Goal: Task Accomplishment & Management: Manage account settings

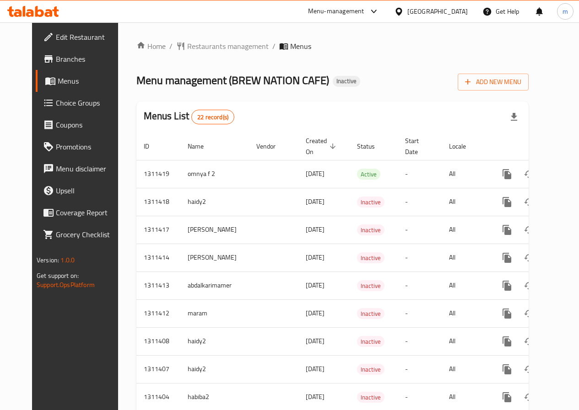
click at [461, 14] on div "Egypt" at bounding box center [437, 11] width 60 height 10
type input "u"
click at [403, 115] on div "[GEOGRAPHIC_DATA]" at bounding box center [368, 115] width 75 height 21
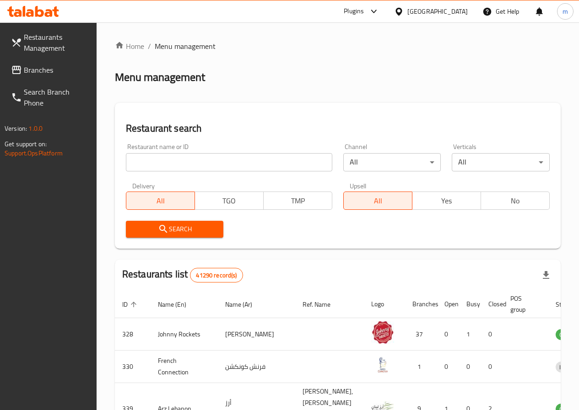
drag, startPoint x: 54, startPoint y: 89, endPoint x: 48, endPoint y: 84, distance: 7.1
click at [54, 89] on span "Search Branch Phone" at bounding box center [56, 97] width 65 height 22
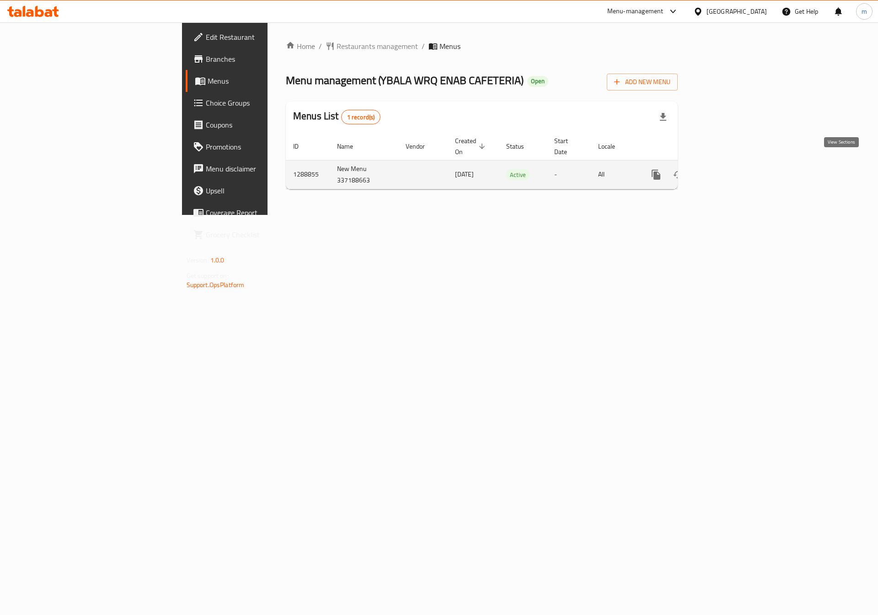
click at [733, 164] on link "enhanced table" at bounding box center [722, 175] width 22 height 22
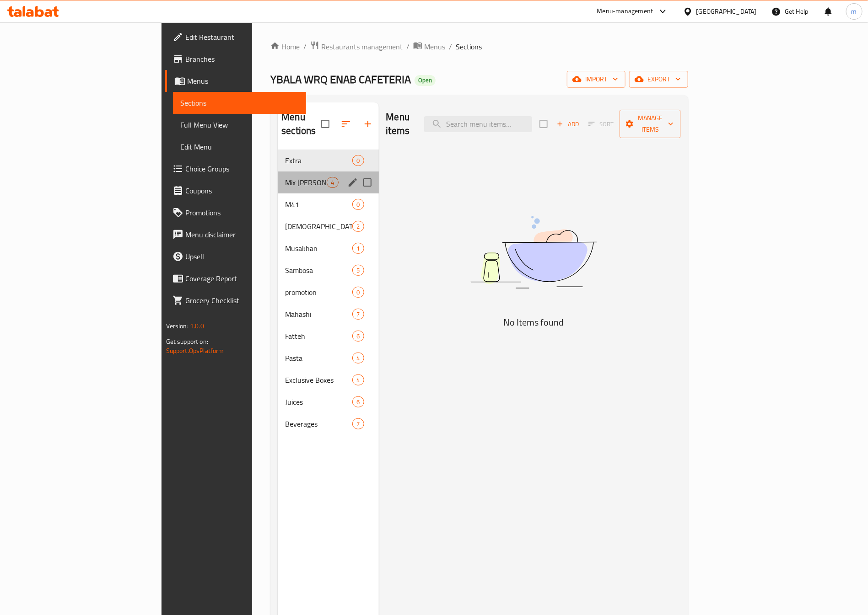
click at [278, 172] on div "Mix Mahashi 4" at bounding box center [328, 183] width 101 height 22
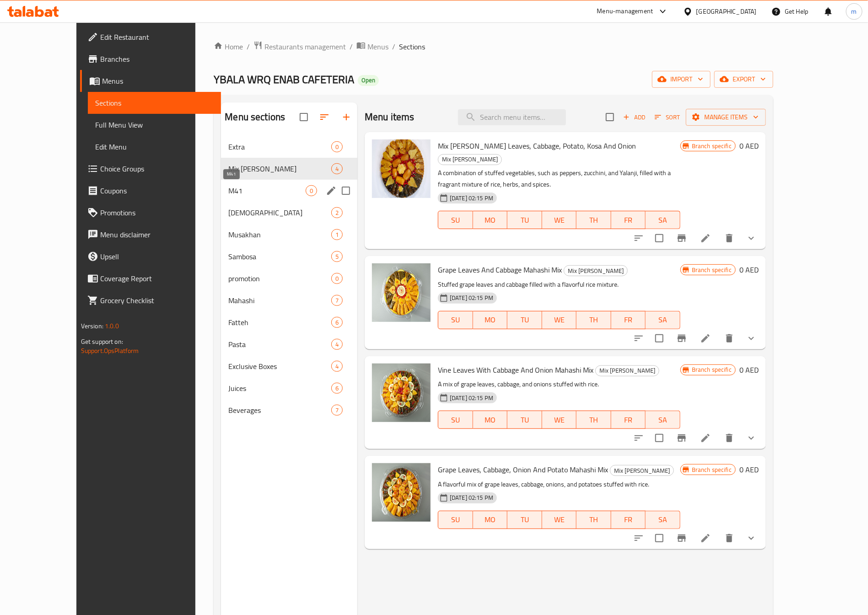
click at [235, 192] on span "M41" at bounding box center [266, 190] width 77 height 11
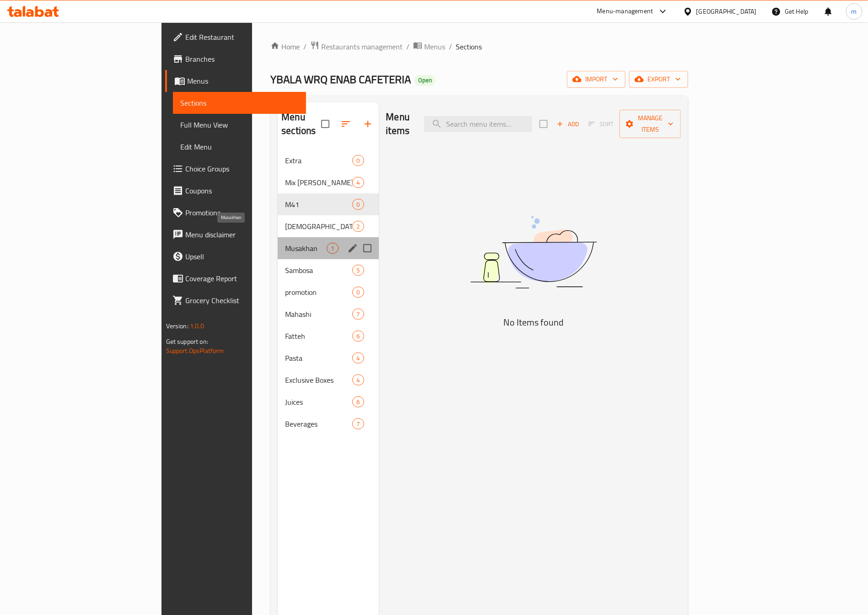
click at [285, 243] on span "Musakhan" at bounding box center [306, 248] width 42 height 11
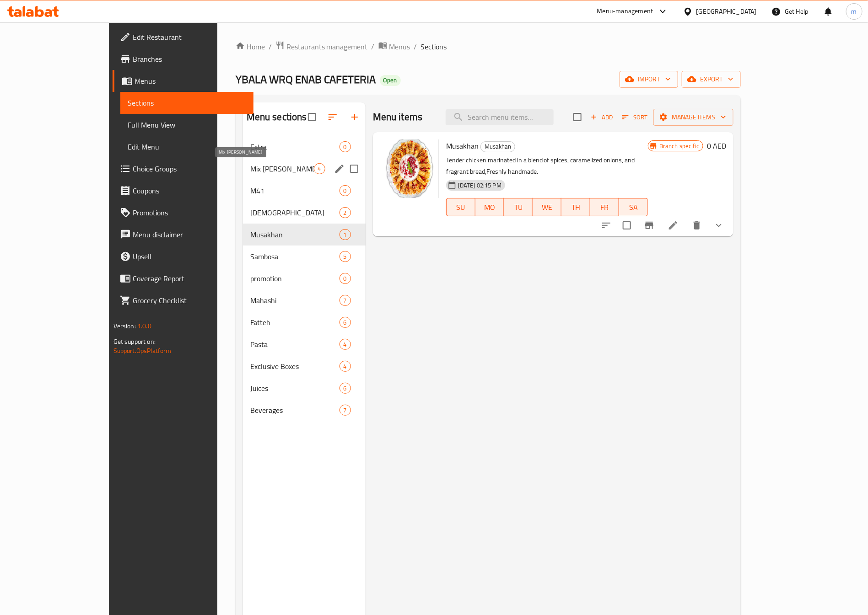
click at [250, 170] on span "Mix Mahashi" at bounding box center [282, 168] width 64 height 11
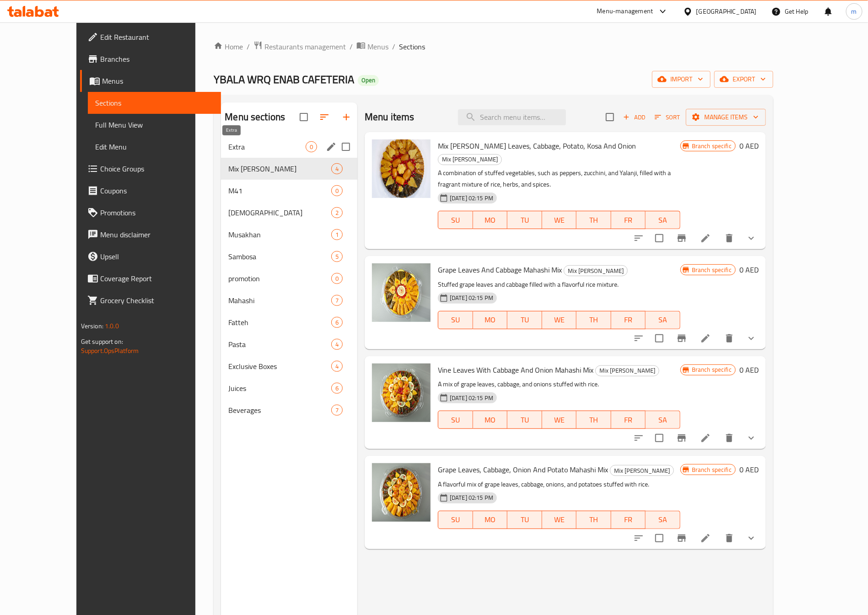
click at [230, 143] on span "Extra" at bounding box center [266, 146] width 77 height 11
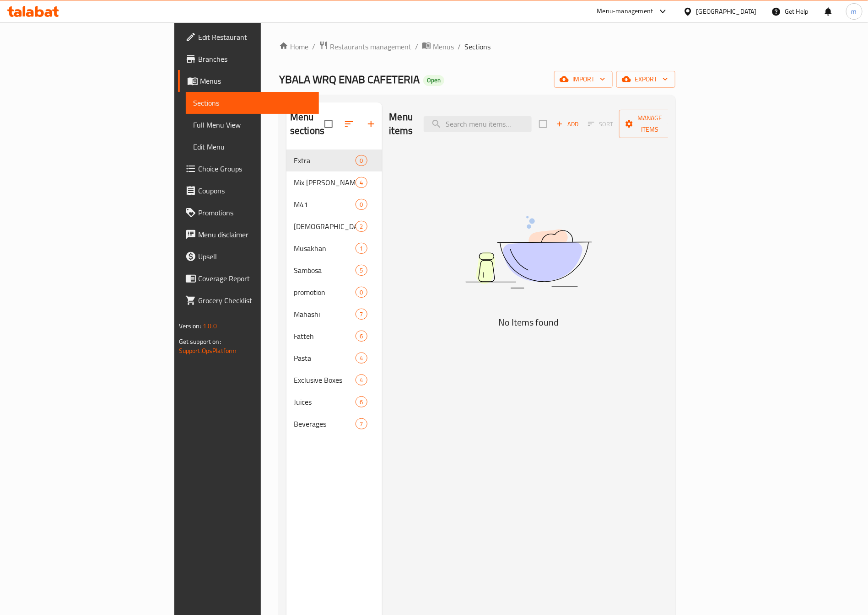
click at [386, 59] on div "Home / Restaurants management / Menus / Sections YBALA WRQ ENAB CAFETERIA Open …" at bounding box center [477, 383] width 396 height 684
click at [186, 94] on link "Sections" at bounding box center [253, 103] width 134 height 22
click at [186, 110] on link "Sections" at bounding box center [253, 103] width 134 height 22
click at [193, 143] on span "Edit Menu" at bounding box center [252, 146] width 119 height 11
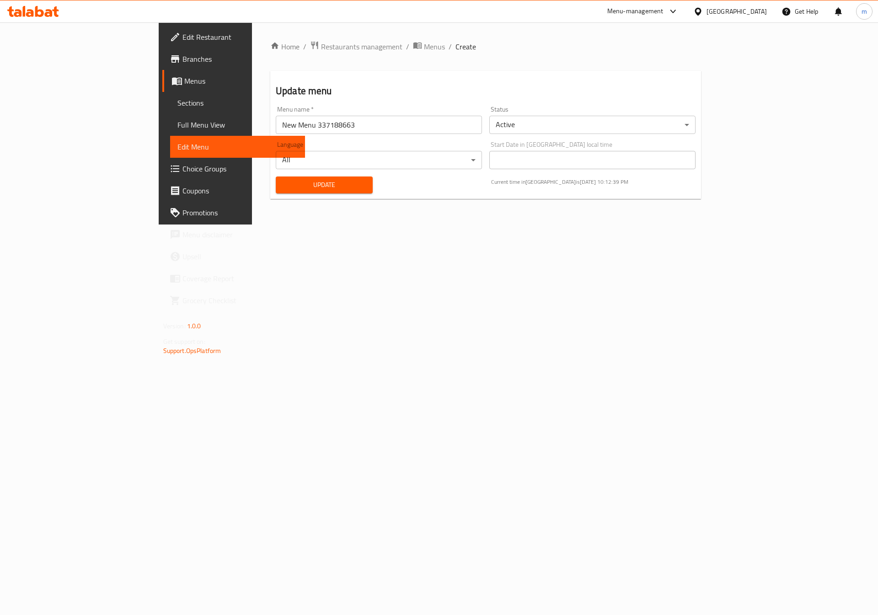
click at [276, 123] on input "New Menu 337188663" at bounding box center [379, 125] width 206 height 18
click at [177, 120] on span "Full Menu View" at bounding box center [237, 124] width 121 height 11
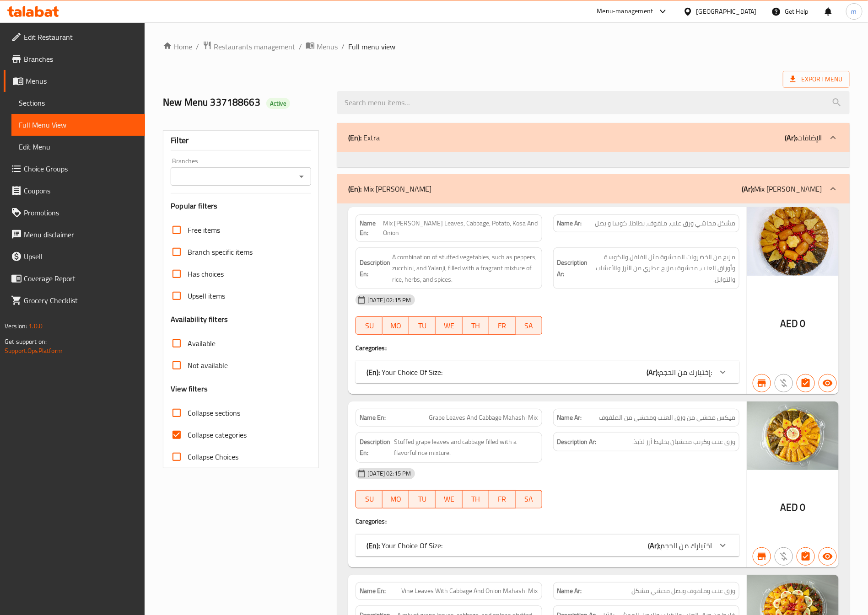
click at [39, 75] on span "Menus" at bounding box center [82, 80] width 112 height 11
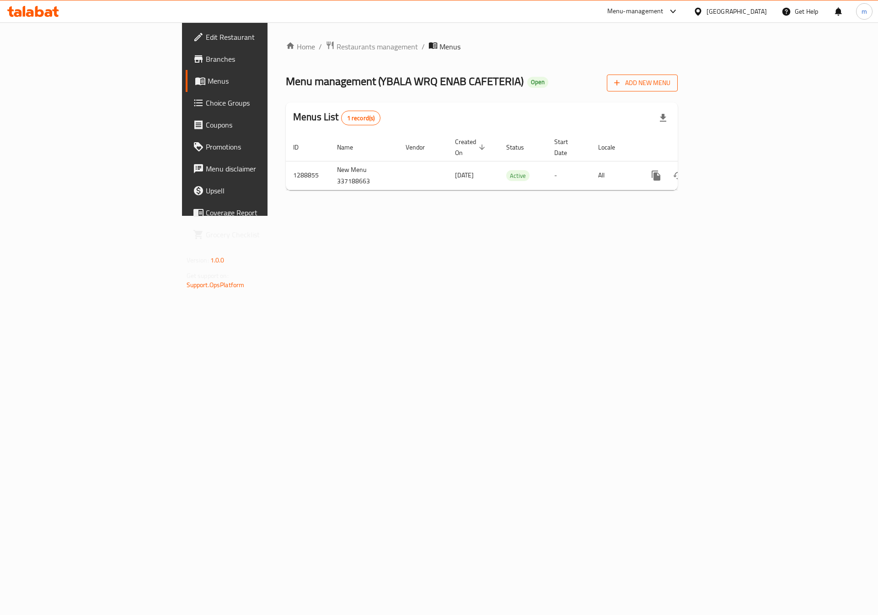
click at [671, 85] on span "Add New Menu" at bounding box center [642, 82] width 56 height 11
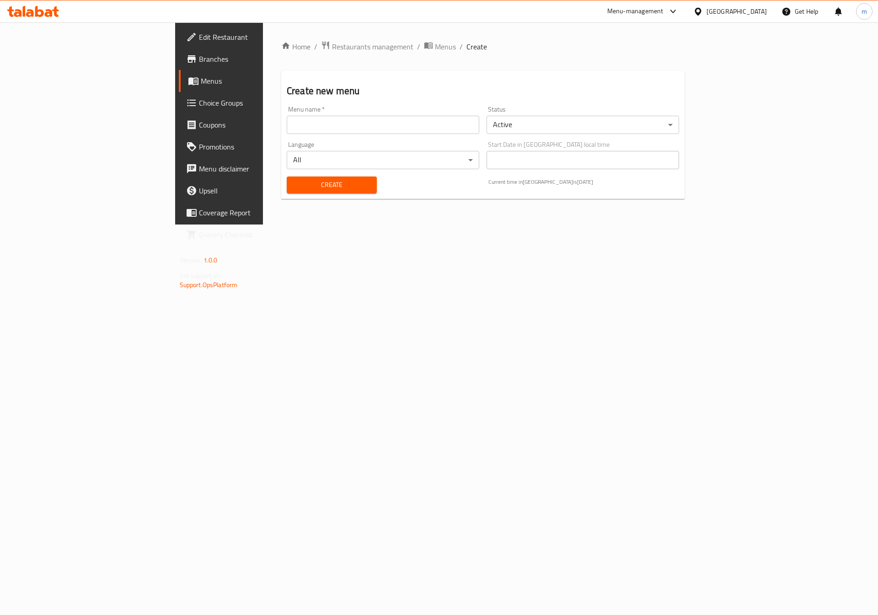
click at [359, 135] on div "Menu name   * Menu name *" at bounding box center [383, 119] width 200 height 35
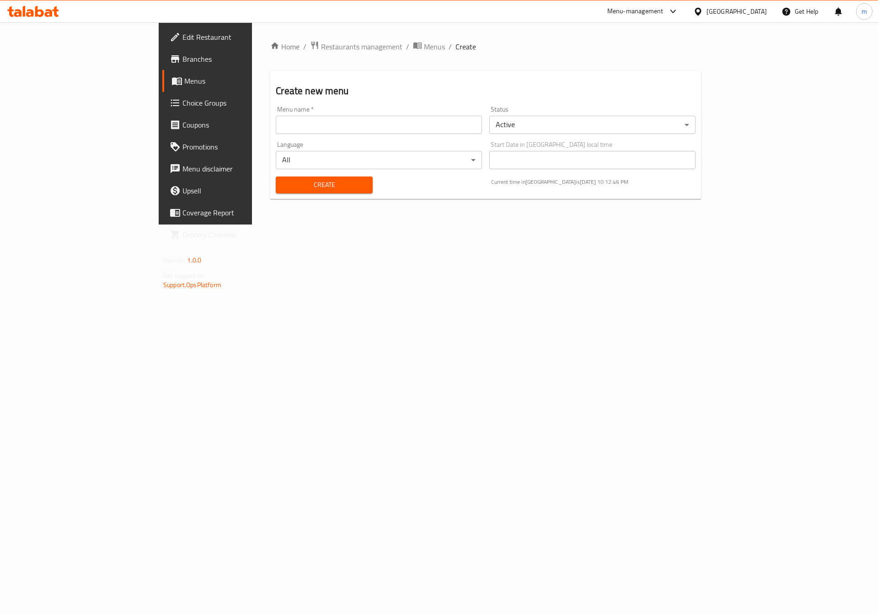
click at [328, 143] on div "Language All ​" at bounding box center [379, 155] width 206 height 28
click at [283, 111] on div "Menu name   * Menu name *" at bounding box center [379, 120] width 206 height 28
click at [276, 133] on input "text" at bounding box center [379, 125] width 206 height 18
type input "Mohamed Hany 7590"
click at [370, 225] on div "Home / Restaurants management / Menus / Create Create new menu Menu name   * Mo…" at bounding box center [485, 123] width 467 height 202
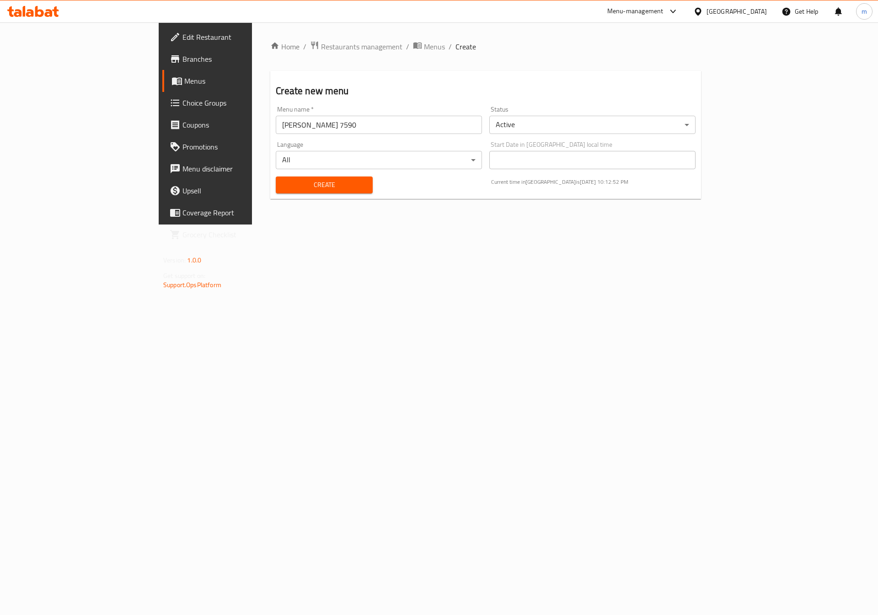
click at [599, 127] on body "​ Menu-management United Arab Emirates Get Help m Edit Restaurant Branches Menu…" at bounding box center [439, 318] width 878 height 593
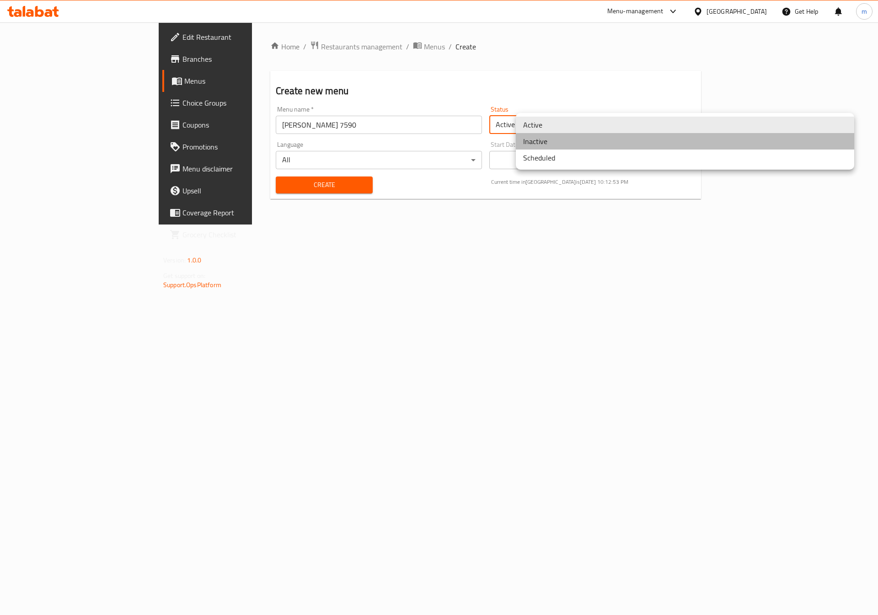
click at [534, 134] on li "Inactive" at bounding box center [685, 141] width 338 height 16
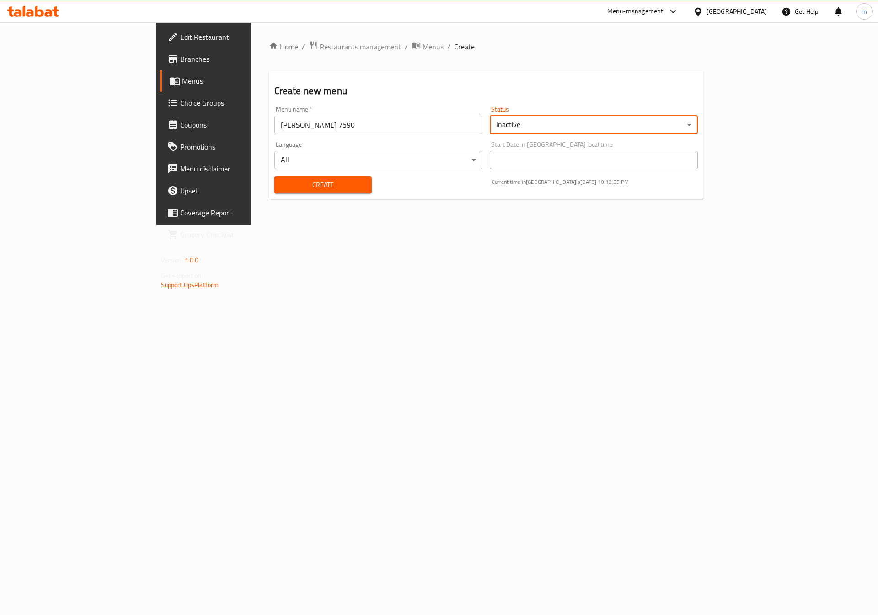
click at [282, 187] on span "Create" at bounding box center [323, 184] width 83 height 11
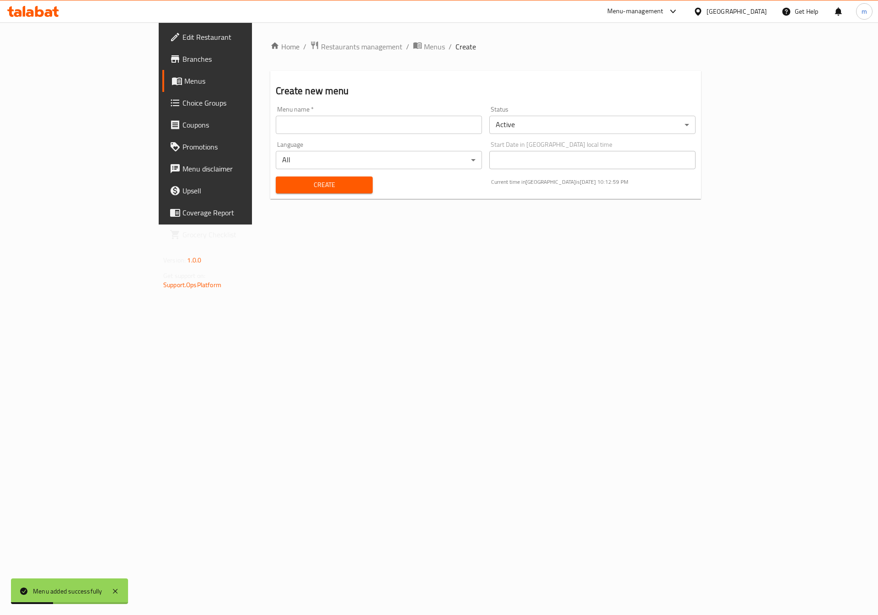
click at [184, 84] on span "Menus" at bounding box center [241, 80] width 114 height 11
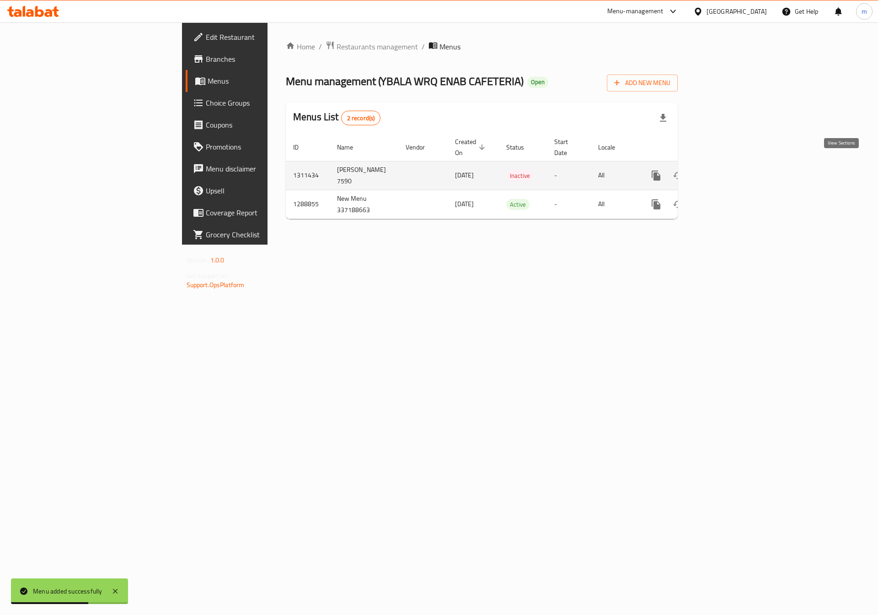
click at [726, 172] on icon "enhanced table" at bounding box center [722, 176] width 8 height 8
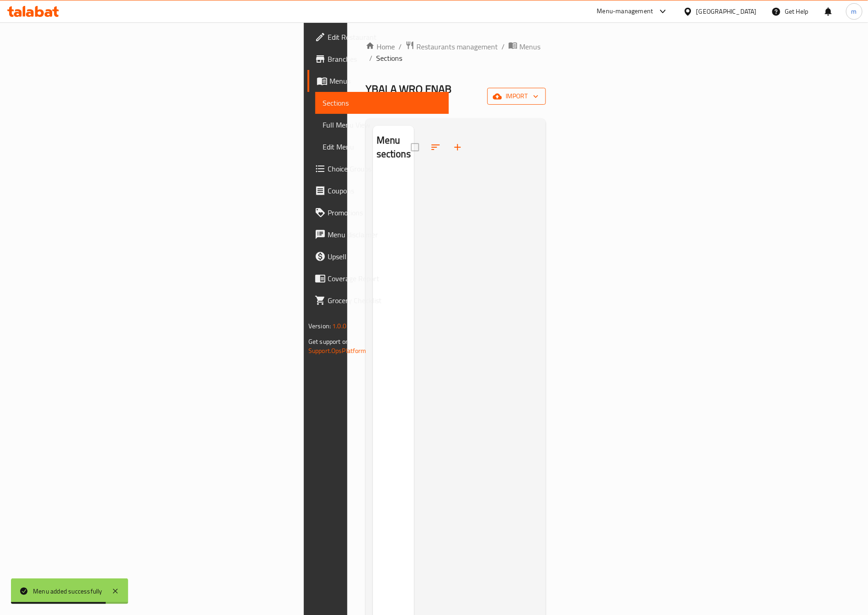
click at [538, 91] on span "import" at bounding box center [516, 96] width 44 height 11
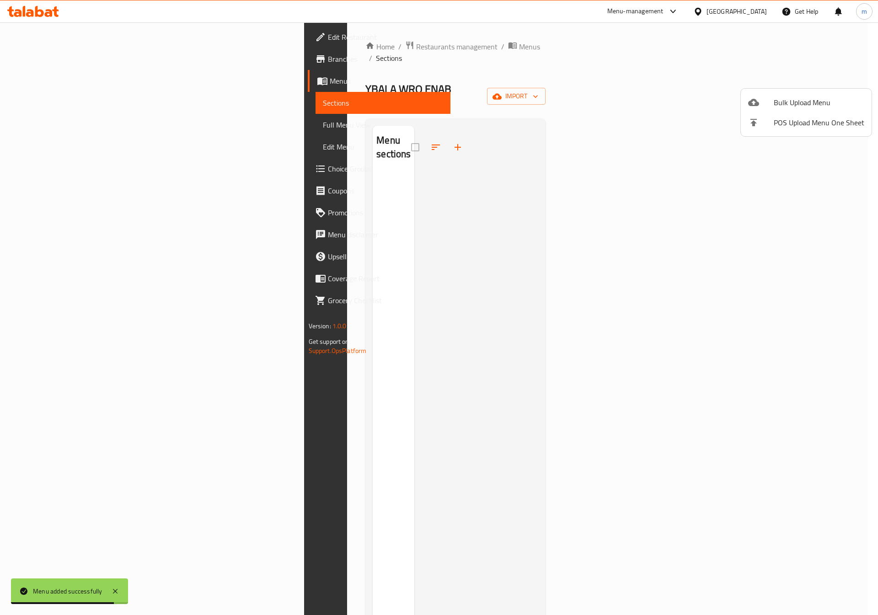
click at [746, 170] on div at bounding box center [439, 307] width 878 height 615
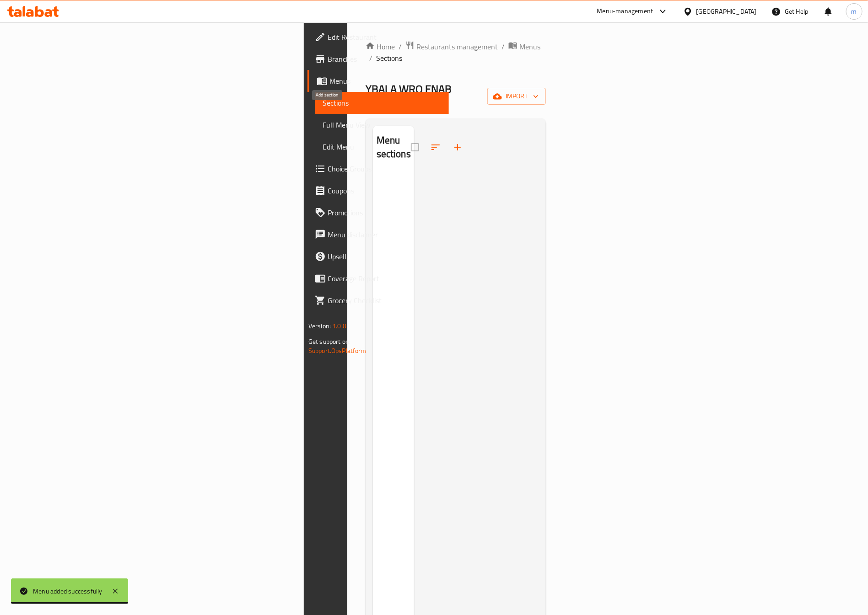
click at [452, 142] on icon "button" at bounding box center [457, 147] width 11 height 11
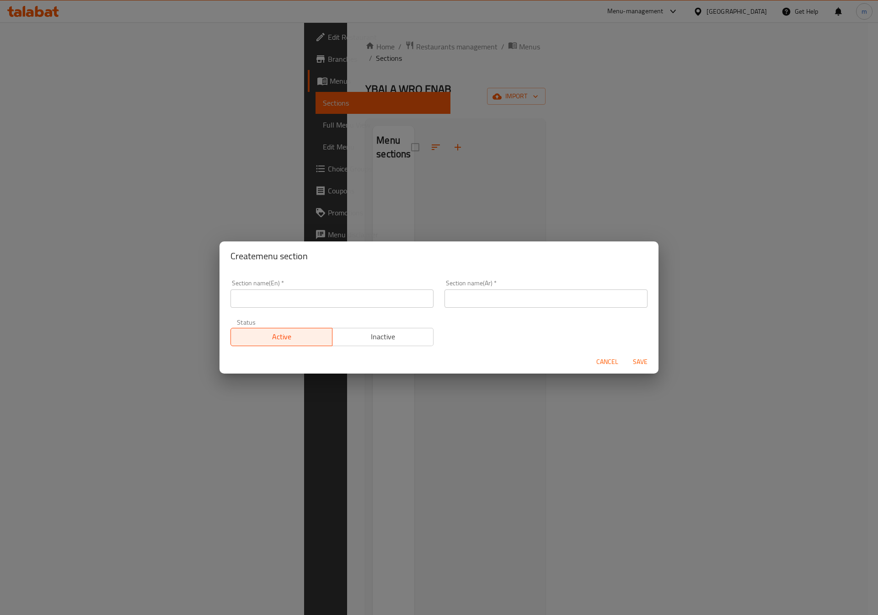
click at [282, 153] on div "Create menu section Section name(En)   * Section name(En) * Section name(Ar)   …" at bounding box center [439, 307] width 878 height 615
click at [600, 350] on div "Cancel Save" at bounding box center [439, 362] width 439 height 24
click at [607, 361] on span "Cancel" at bounding box center [607, 361] width 22 height 11
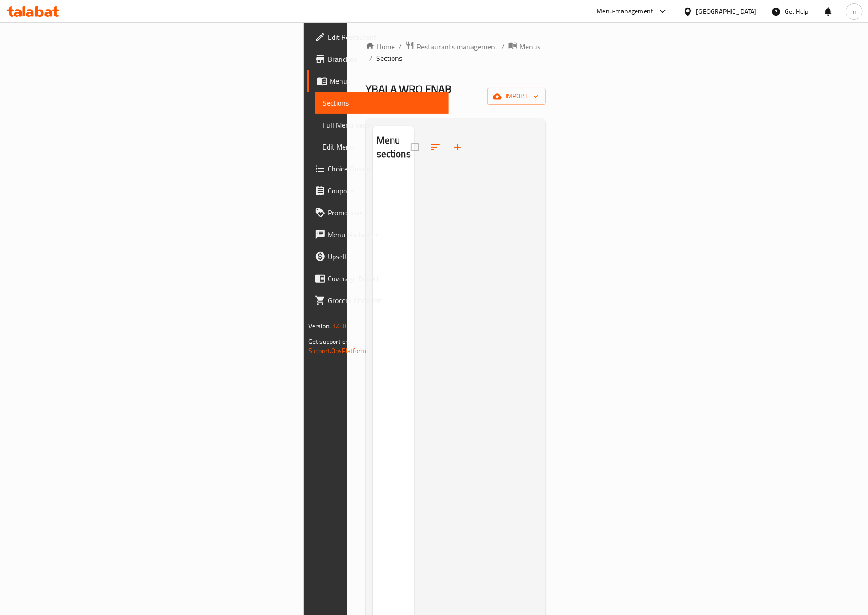
click at [322, 102] on span "Sections" at bounding box center [381, 102] width 119 height 11
click at [322, 122] on span "Full Menu View" at bounding box center [381, 124] width 119 height 11
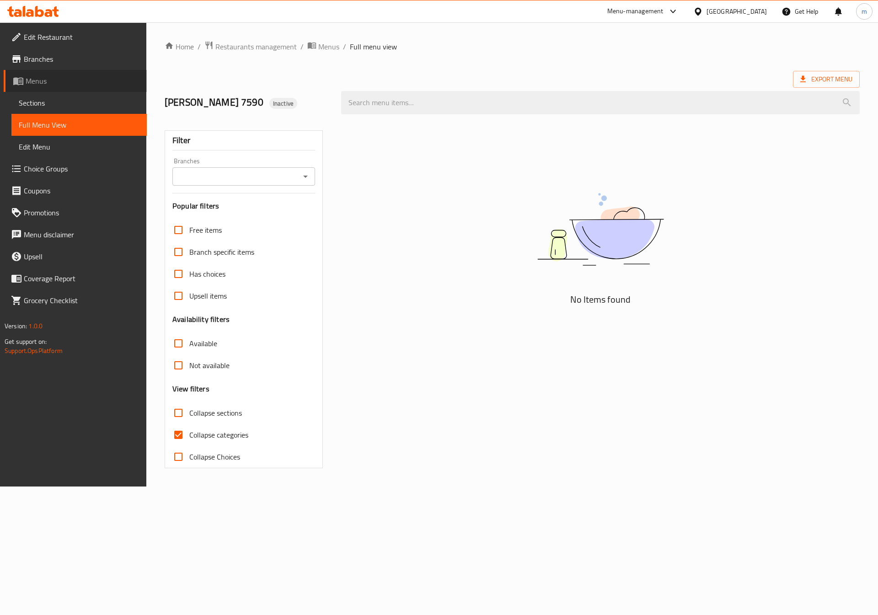
click at [33, 80] on span "Menus" at bounding box center [83, 80] width 114 height 11
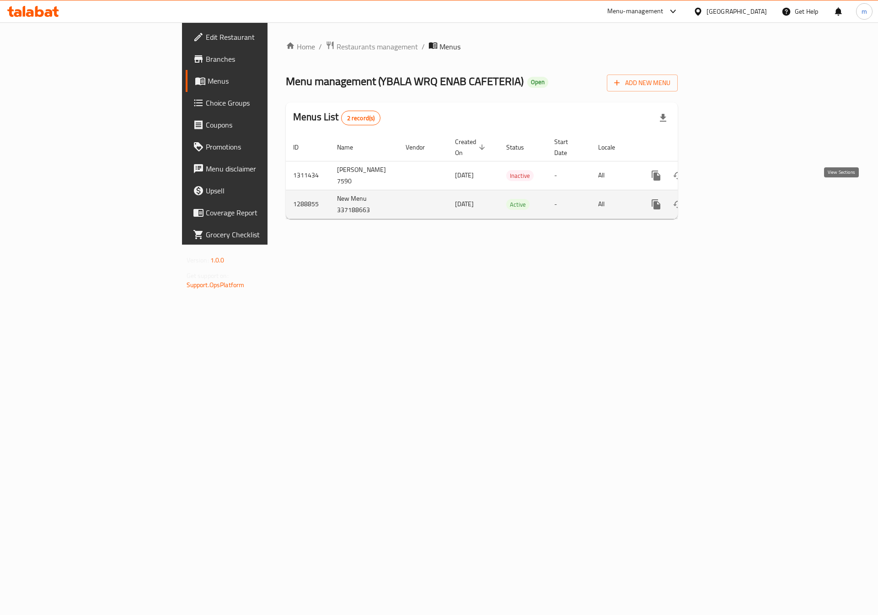
click at [728, 199] on icon "enhanced table" at bounding box center [722, 204] width 11 height 11
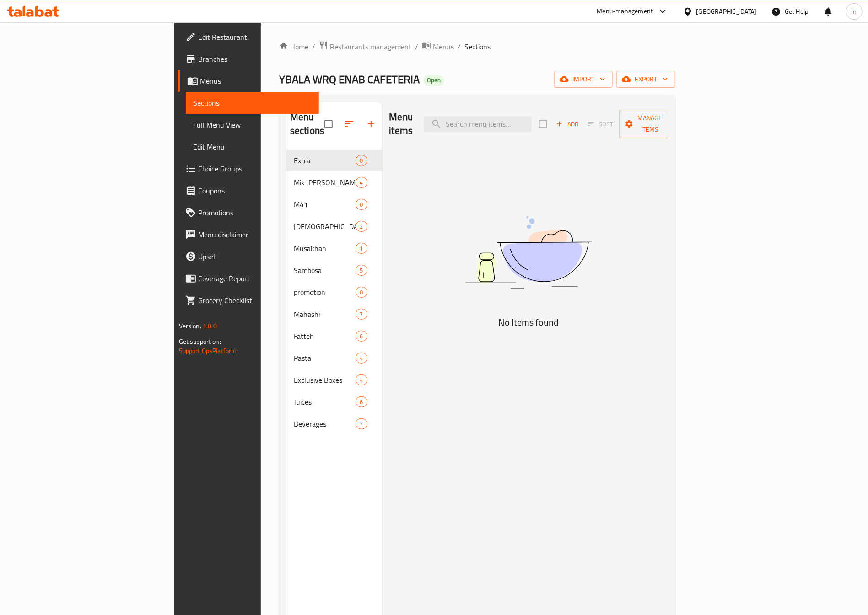
click at [200, 79] on span "Menus" at bounding box center [256, 80] width 112 height 11
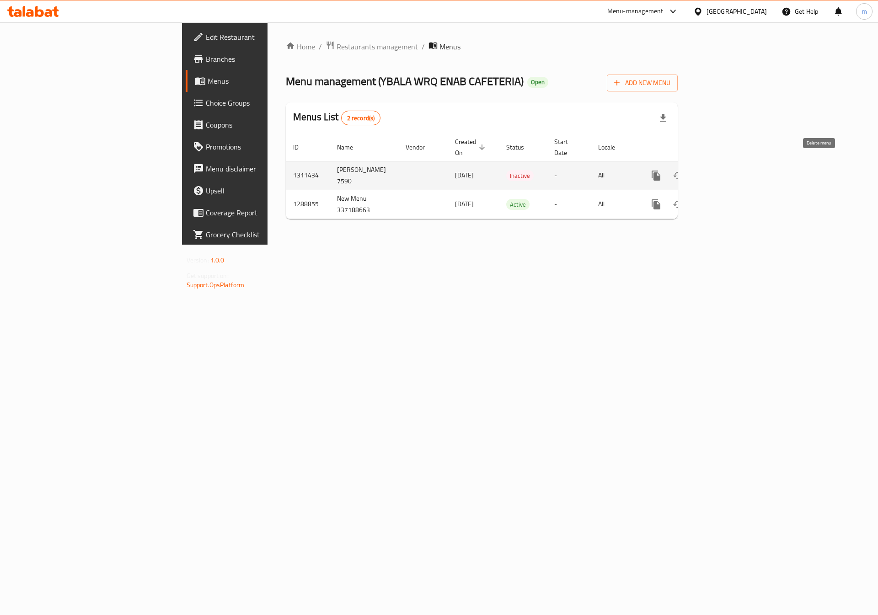
click at [706, 170] on icon "enhanced table" at bounding box center [700, 175] width 11 height 11
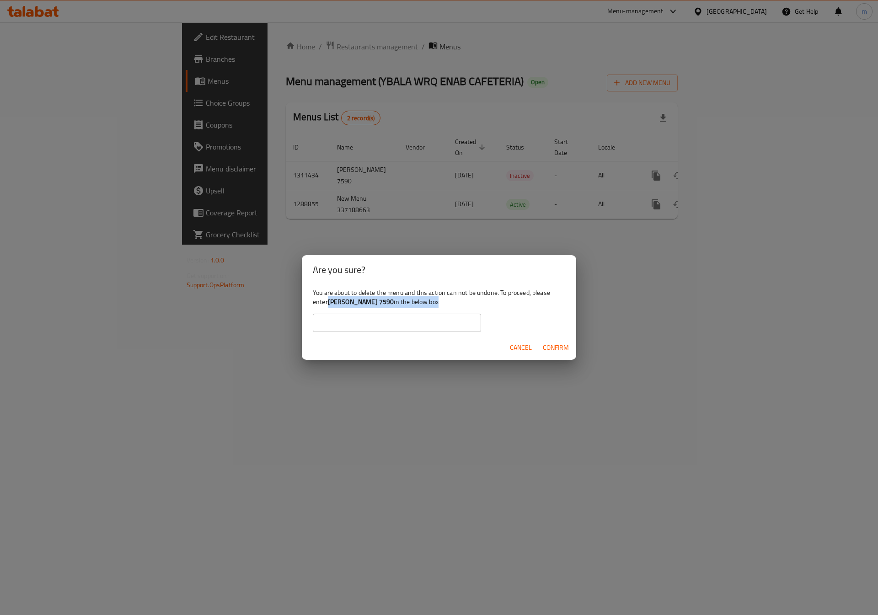
drag, startPoint x: 329, startPoint y: 301, endPoint x: 384, endPoint y: 301, distance: 54.9
click at [382, 303] on b "Mohamed Hany 7590" at bounding box center [361, 302] width 66 height 12
copy b "Mohamed Hany 7590"
click at [390, 322] on input "text" at bounding box center [397, 323] width 168 height 18
paste input "Mohamed Hany 7590"
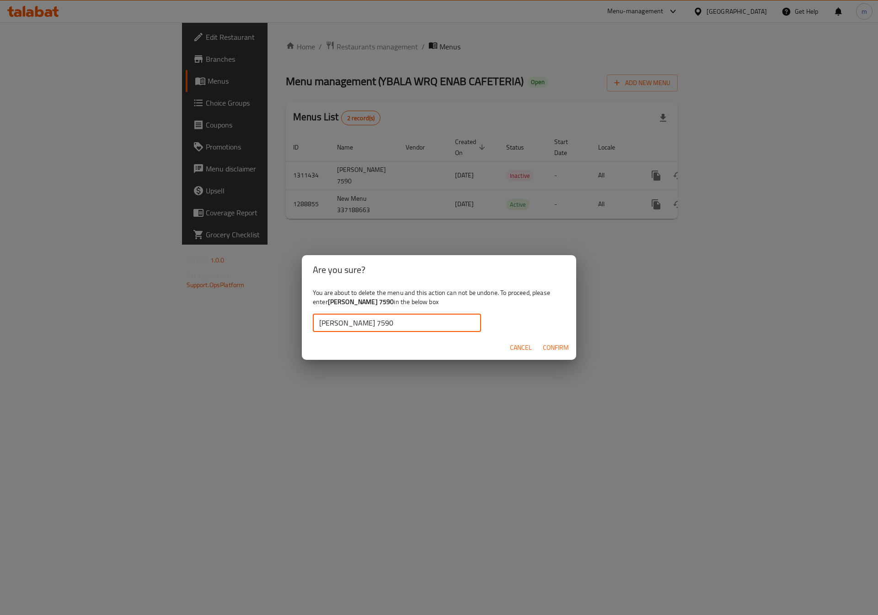
type input "Mohamed Hany 7590"
click at [549, 340] on button "Confirm" at bounding box center [555, 347] width 33 height 17
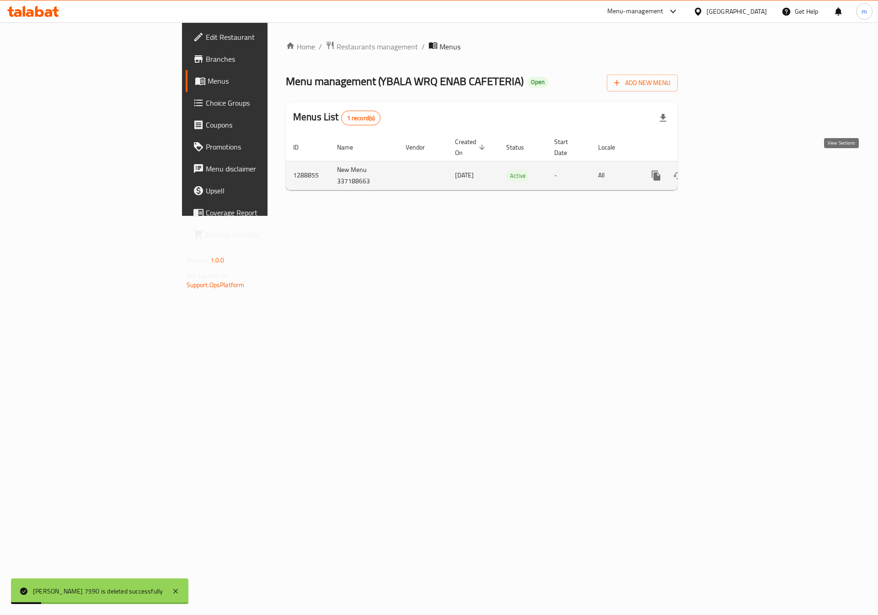
click at [726, 172] on icon "enhanced table" at bounding box center [722, 176] width 8 height 8
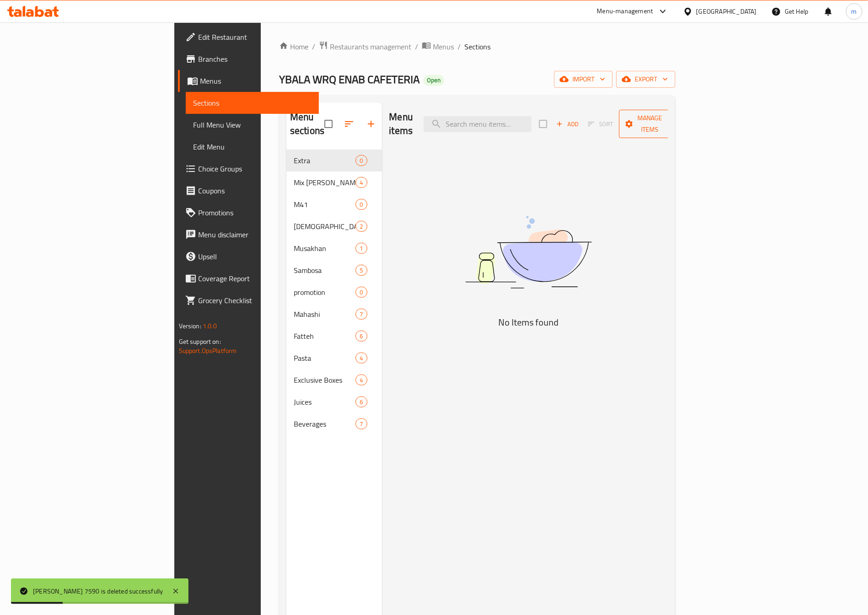
click at [673, 122] on span "Manage items" at bounding box center [649, 124] width 47 height 23
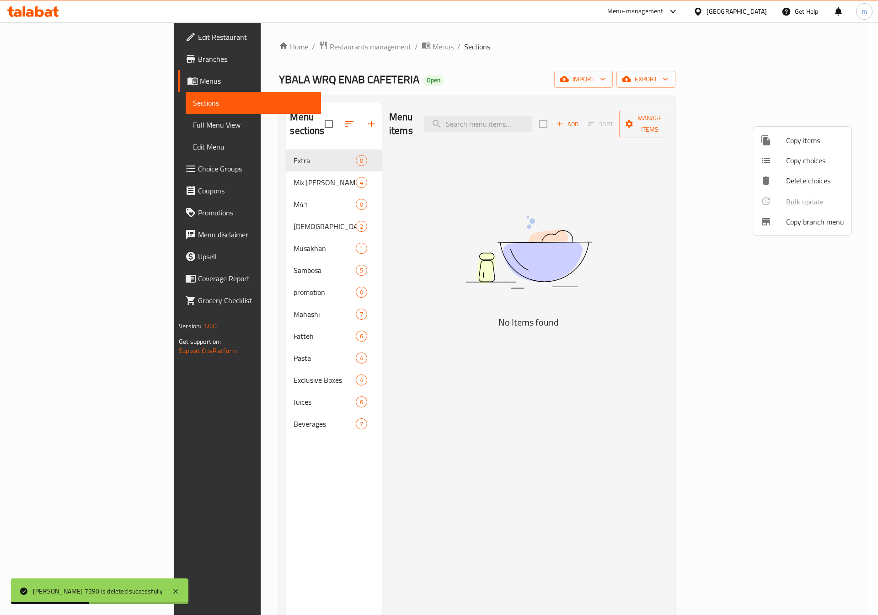
click at [795, 223] on span "Copy branch menu" at bounding box center [815, 221] width 58 height 11
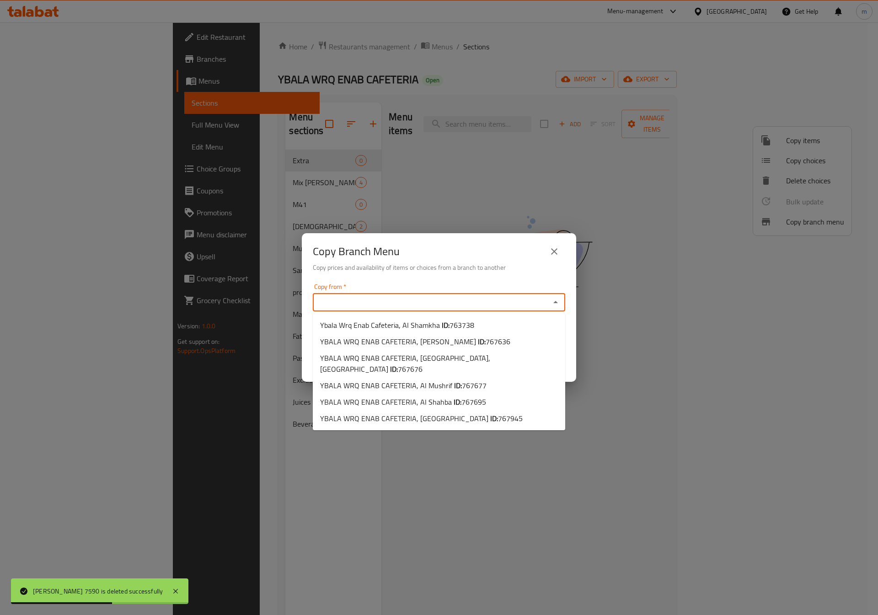
click at [345, 308] on input "Copy from   *" at bounding box center [432, 302] width 232 height 13
paste input "Mohamed Hany 7590"
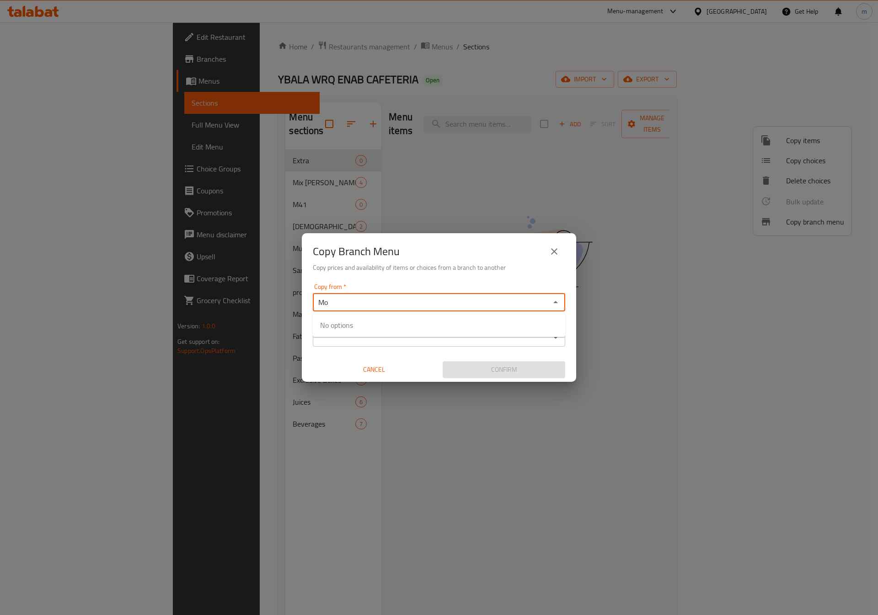
type input "M"
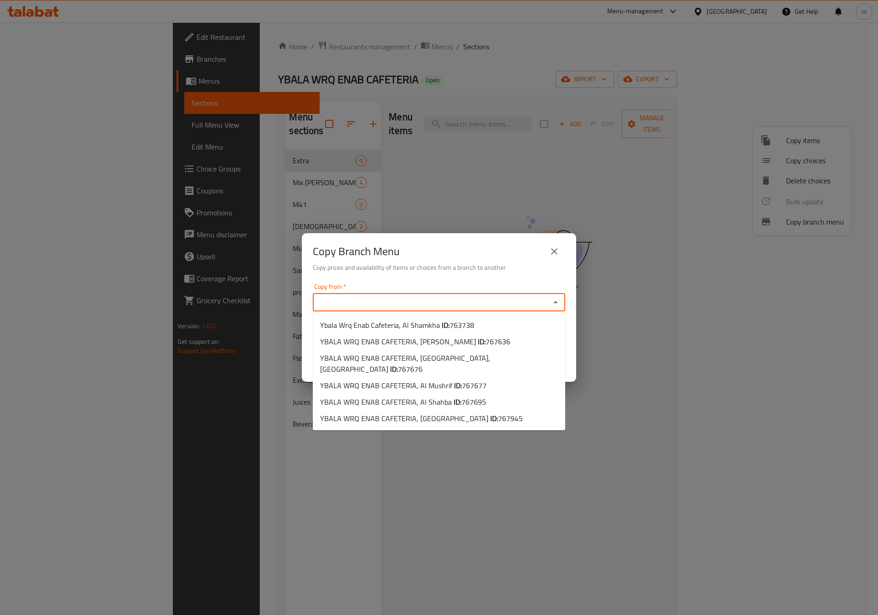
paste input "763738"
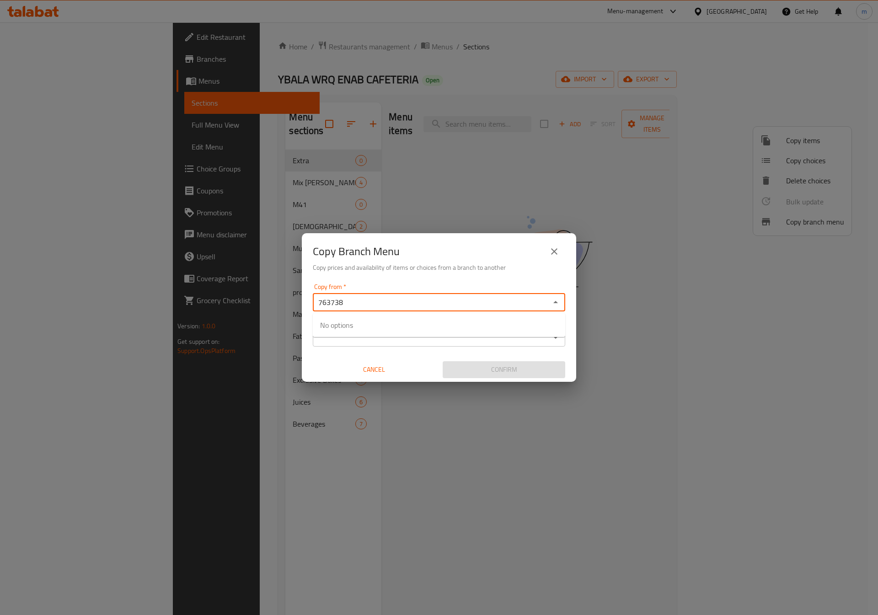
type input "763738"
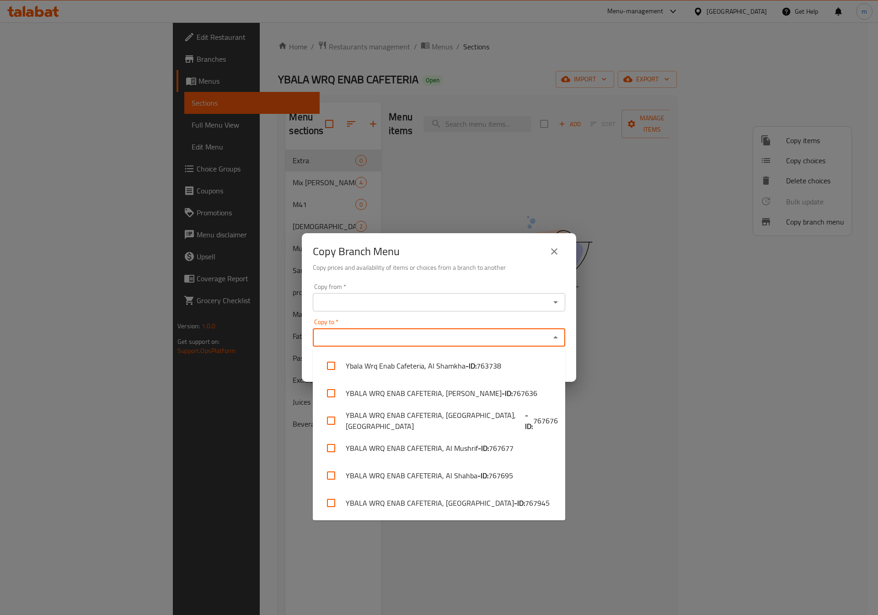
click at [358, 342] on input "Copy to   *" at bounding box center [432, 337] width 232 height 13
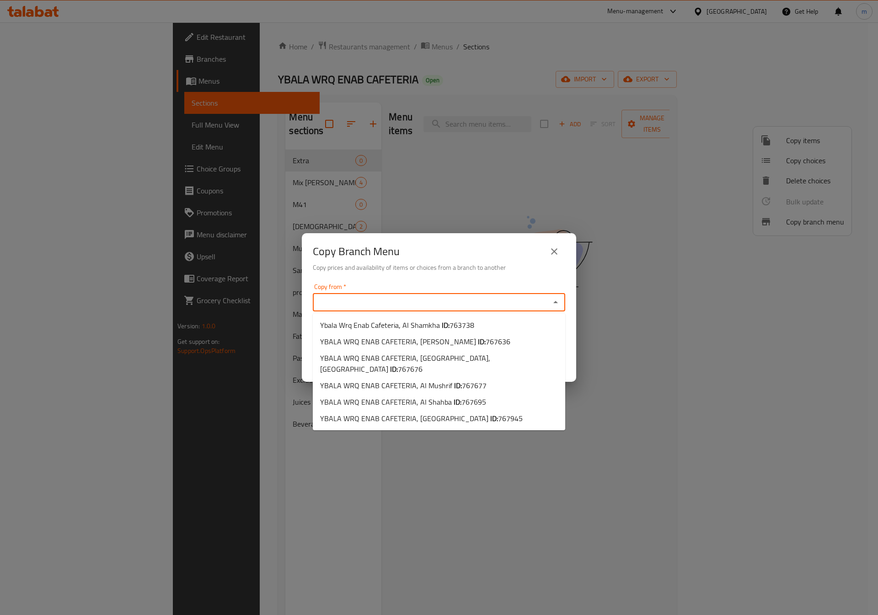
click at [342, 299] on input "Copy from   *" at bounding box center [432, 302] width 232 height 13
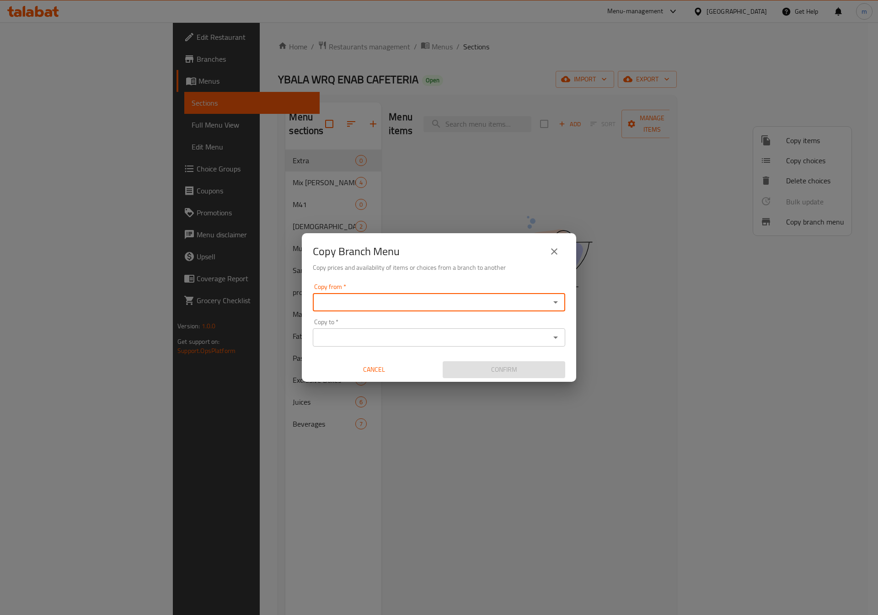
click at [542, 302] on input "Copy from   *" at bounding box center [432, 302] width 232 height 13
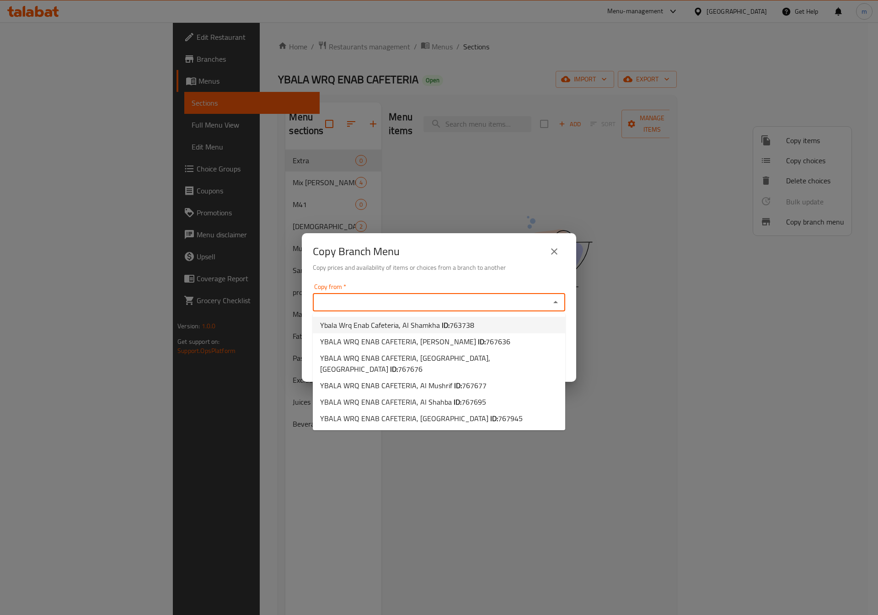
click at [450, 322] on span "763738" at bounding box center [462, 325] width 25 height 14
type input "Ybala Wrq Enab Cafeteria, Al Shamkha"
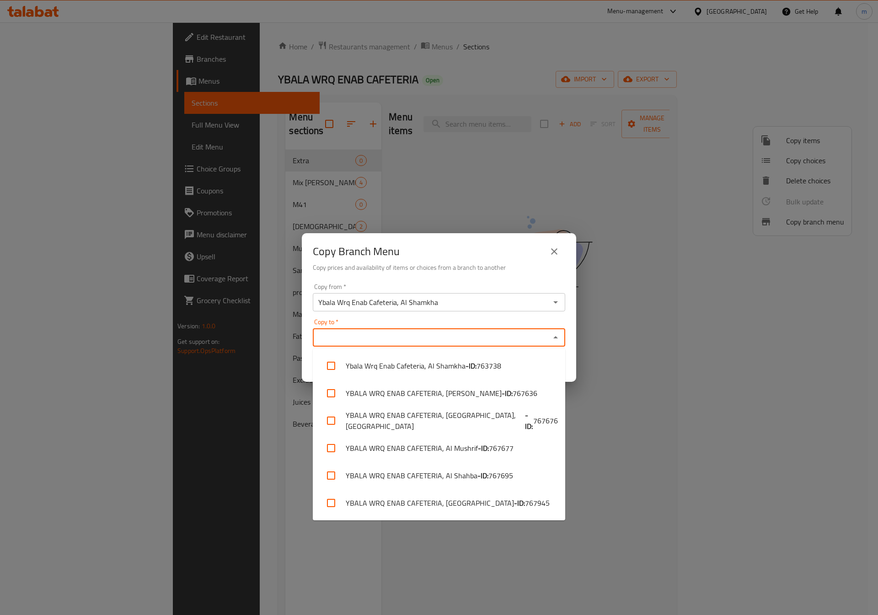
click at [383, 338] on input "Copy to   *" at bounding box center [432, 337] width 232 height 13
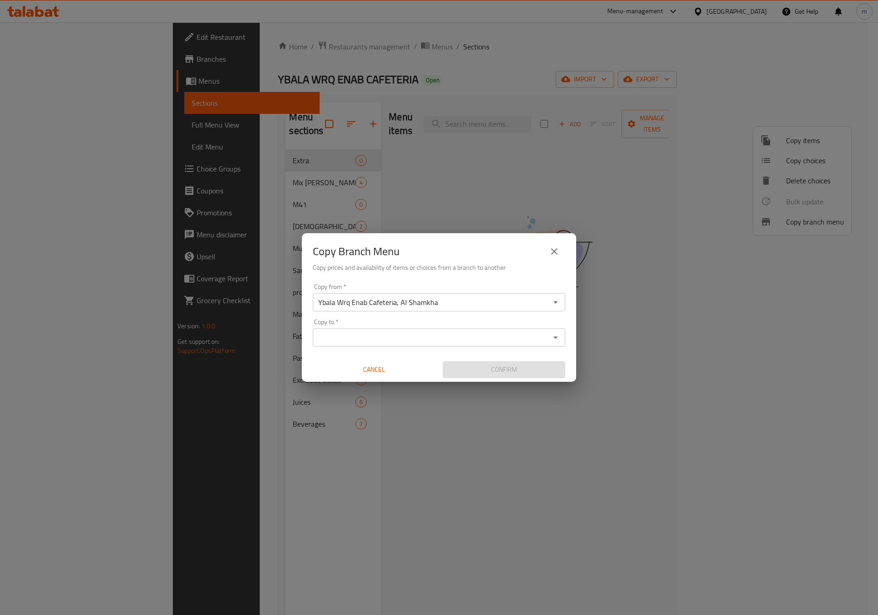
click at [480, 334] on input "Copy to   *" at bounding box center [432, 337] width 232 height 13
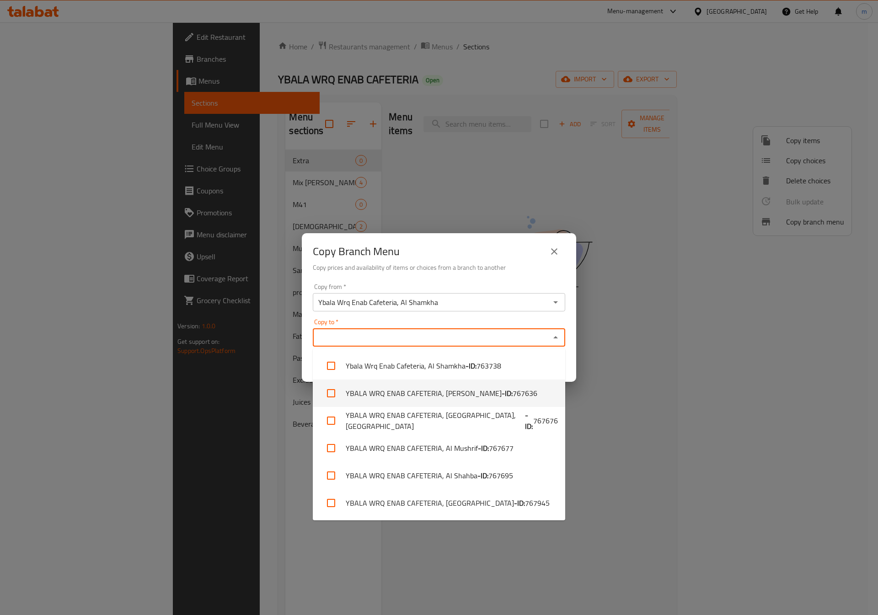
click at [468, 393] on li "YBALA WRQ ENAB CAFETERIA, Al Ameriya - ID: 767636" at bounding box center [439, 393] width 252 height 27
checkbox input "true"
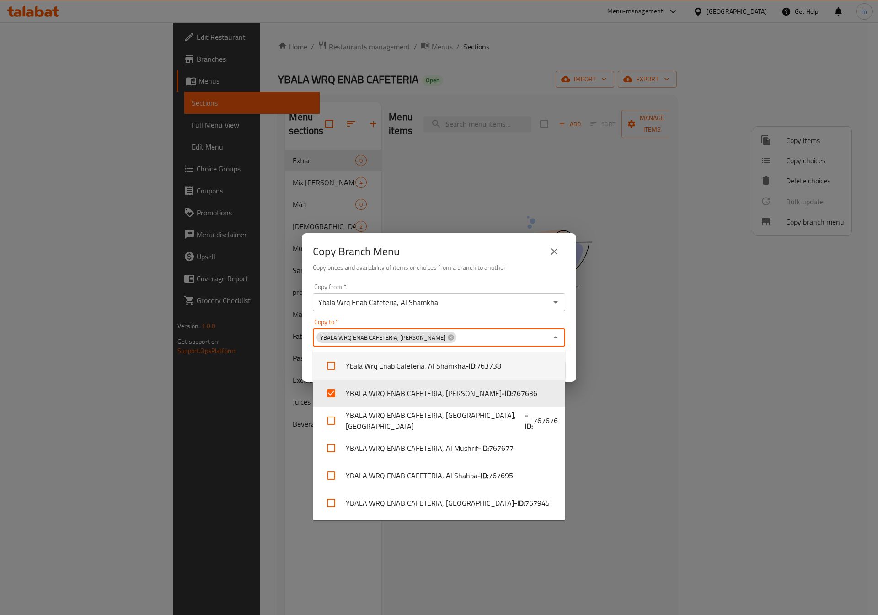
click at [659, 347] on div "Copy Branch Menu Copy prices and availability of items or choices from a branch…" at bounding box center [439, 307] width 878 height 615
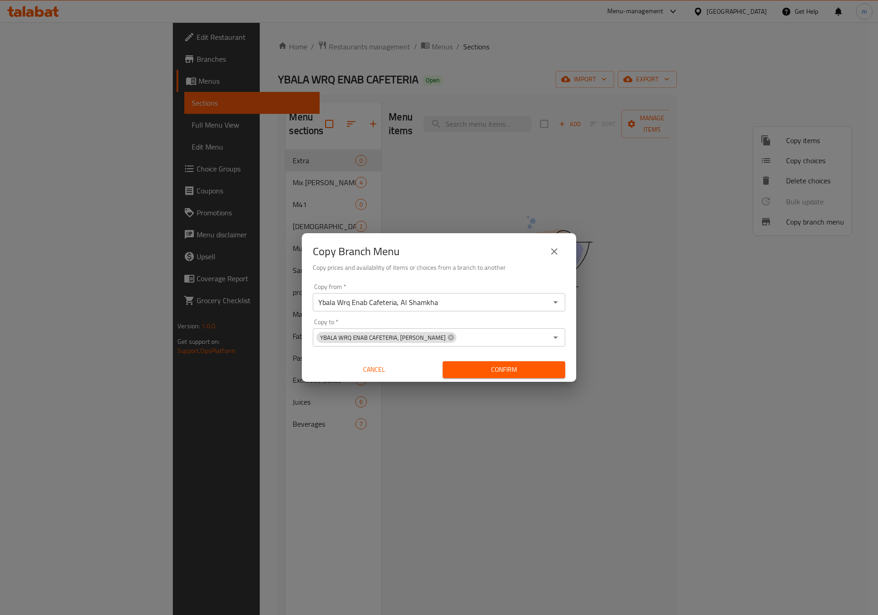
click at [792, 358] on div "Copy Branch Menu Copy prices and availability of items or choices from a branch…" at bounding box center [439, 307] width 878 height 615
click at [501, 378] on button "Confirm" at bounding box center [504, 369] width 123 height 17
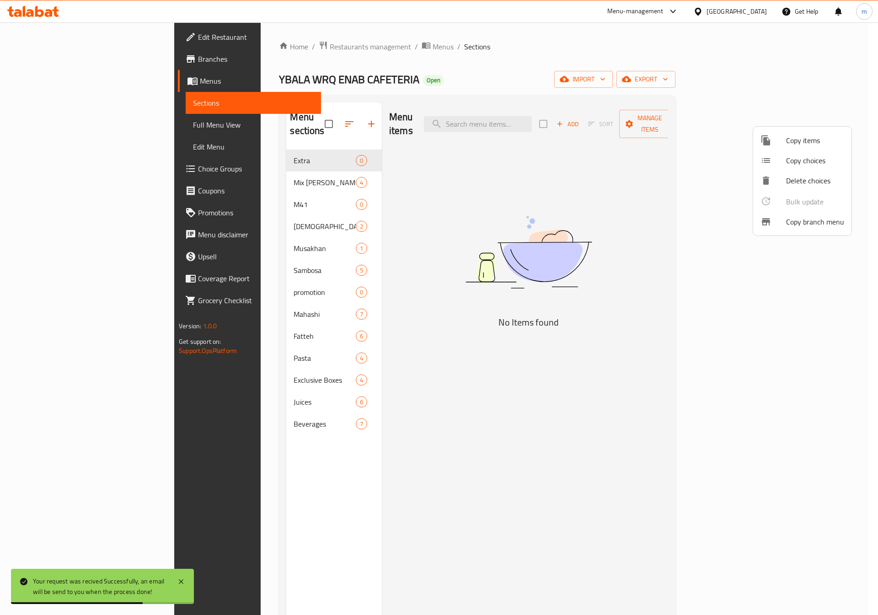
click at [585, 227] on div at bounding box center [439, 307] width 878 height 615
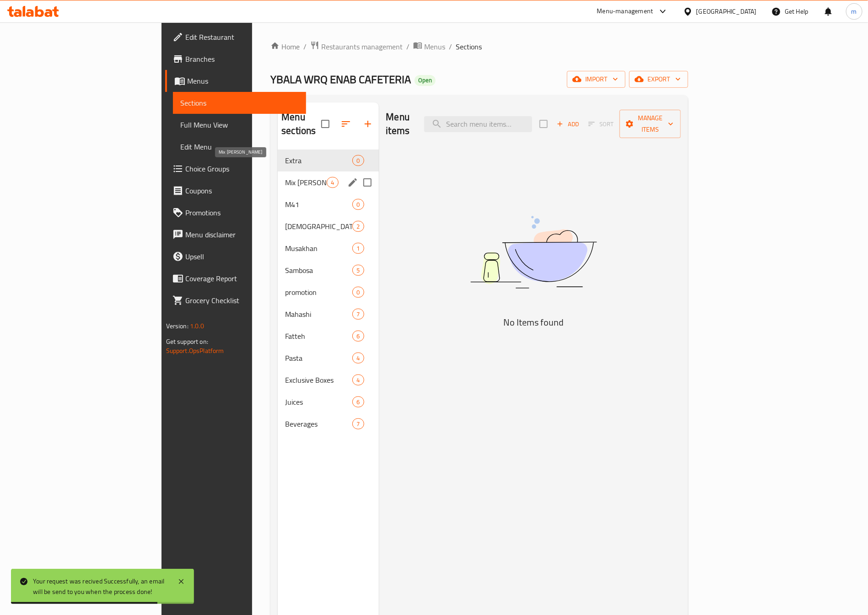
click at [285, 177] on span "Mix [PERSON_NAME]" at bounding box center [306, 182] width 42 height 11
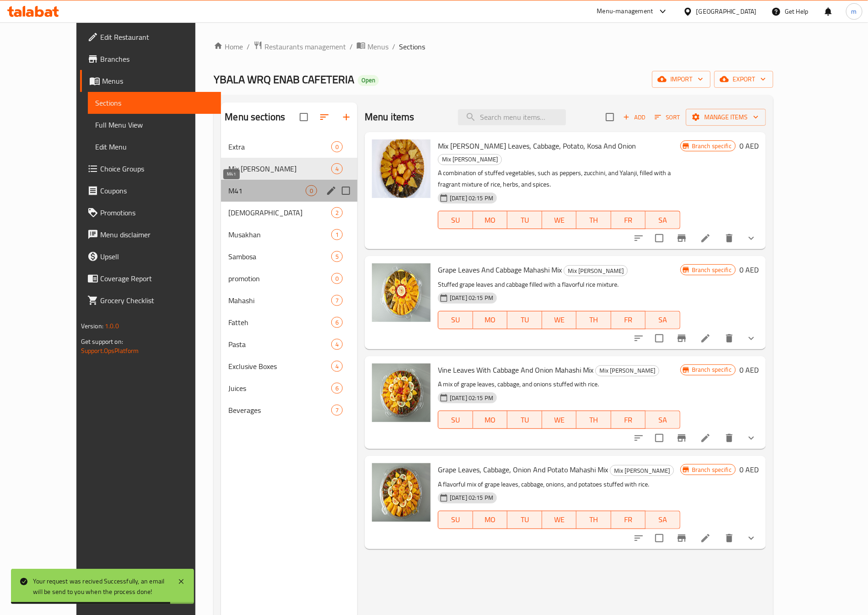
click at [279, 196] on span "M41" at bounding box center [266, 190] width 77 height 11
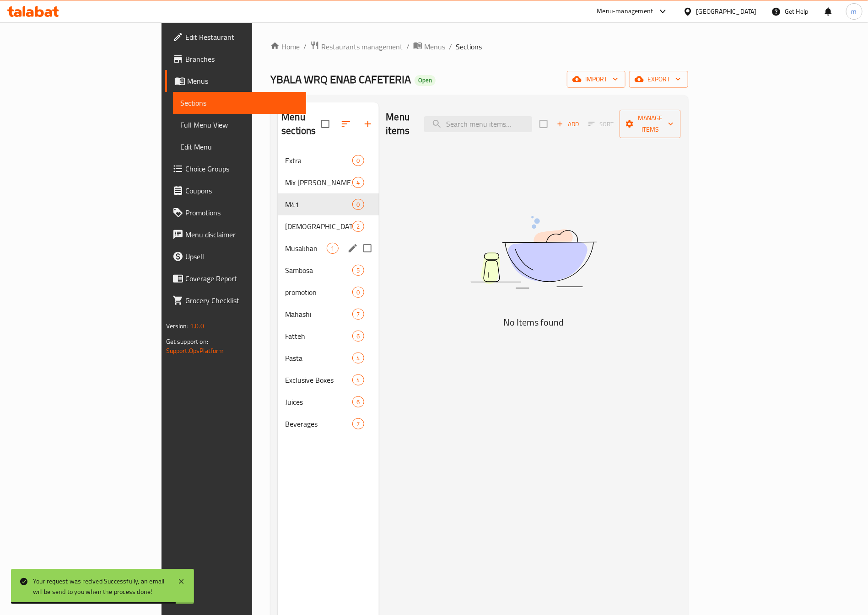
click at [278, 259] on div "Sambosa 5" at bounding box center [328, 270] width 101 height 22
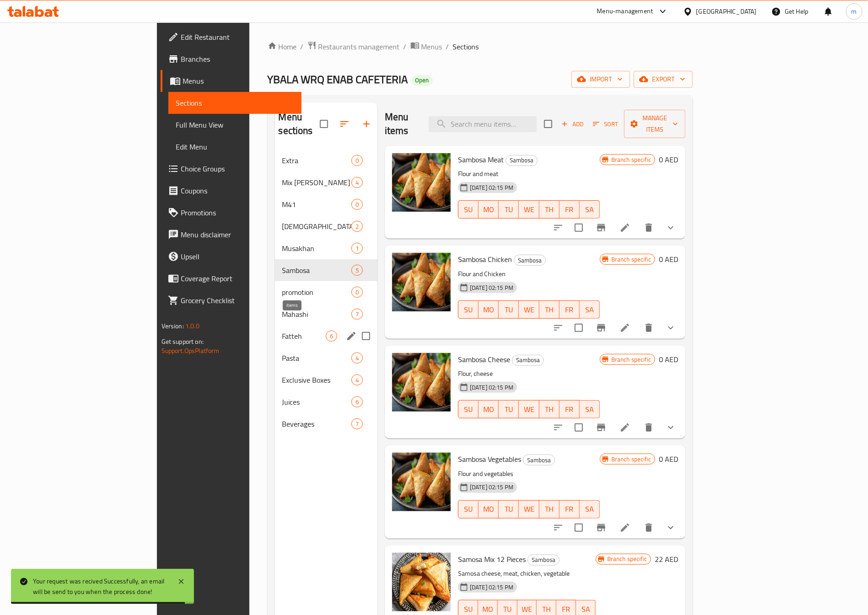
click at [326, 332] on span "6" at bounding box center [331, 336] width 11 height 9
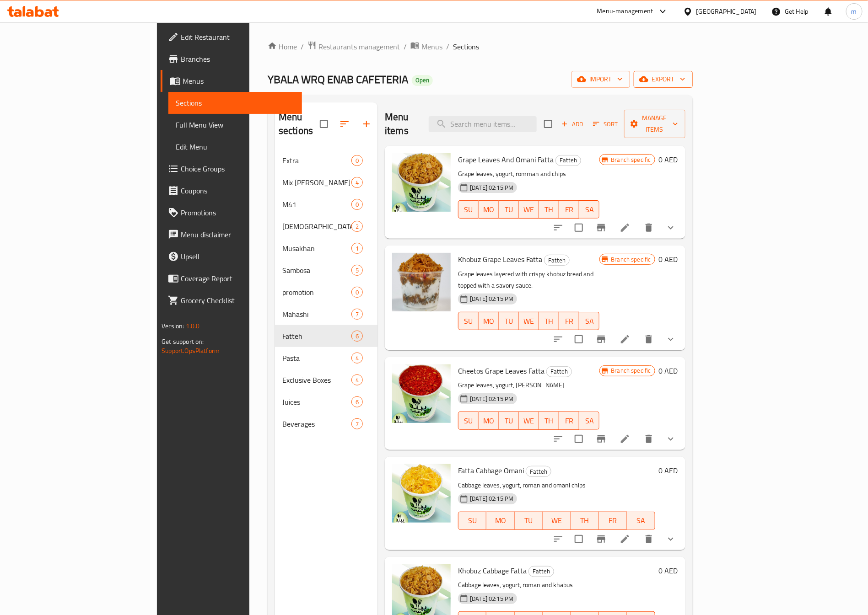
click at [685, 80] on span "export" at bounding box center [663, 79] width 44 height 11
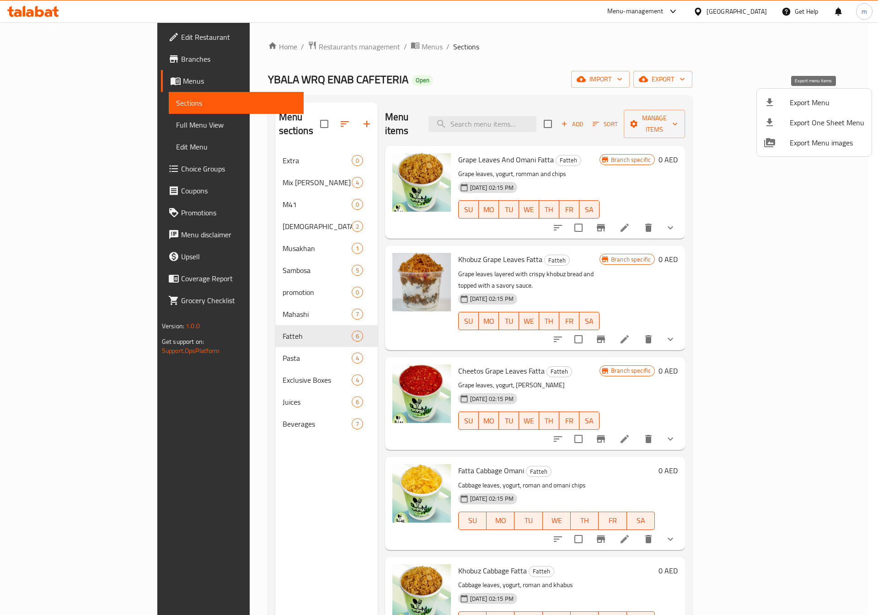
click at [805, 101] on span "Export Menu" at bounding box center [827, 102] width 75 height 11
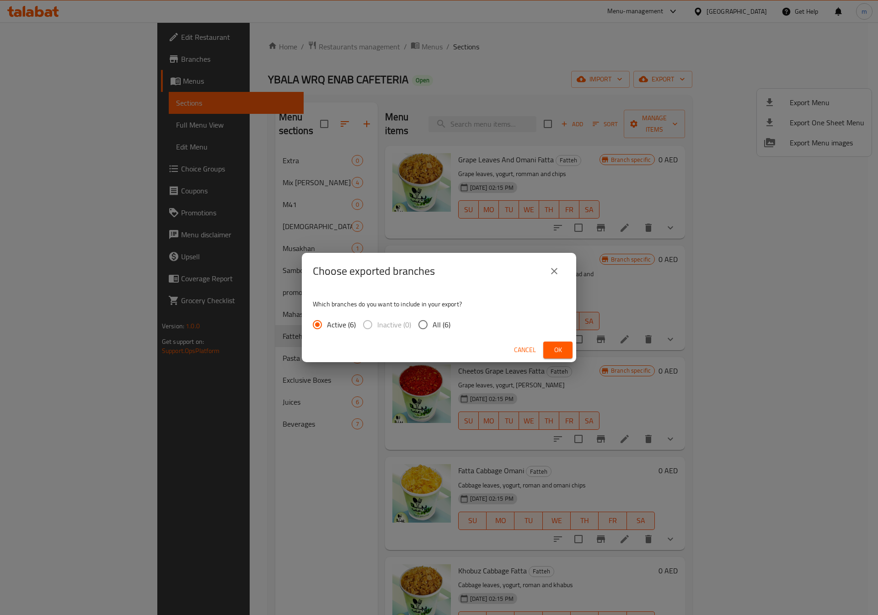
click at [440, 320] on span "All (6)" at bounding box center [442, 324] width 18 height 11
click at [433, 320] on input "All (6)" at bounding box center [422, 324] width 19 height 19
radio input "true"
click at [564, 348] on span "Ok" at bounding box center [558, 349] width 15 height 11
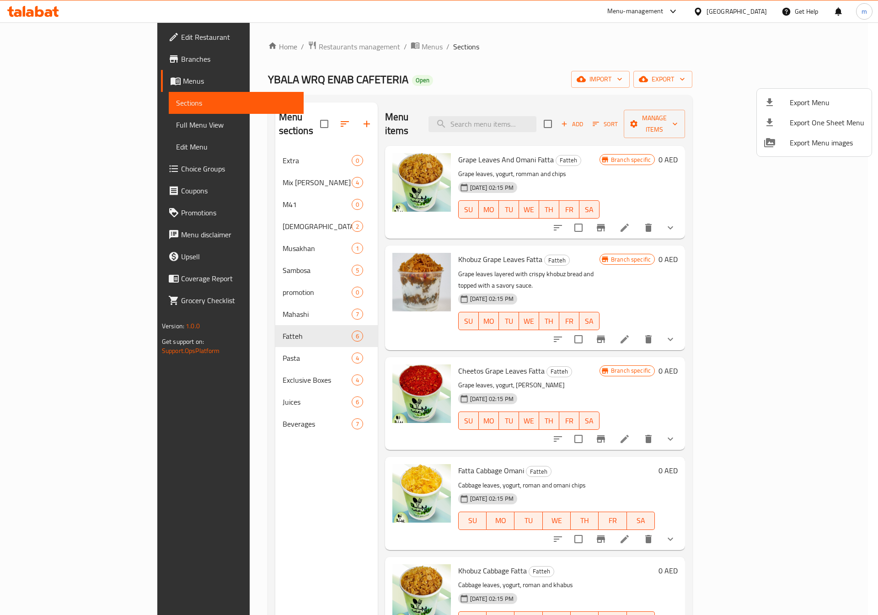
click at [59, 123] on div at bounding box center [439, 307] width 878 height 615
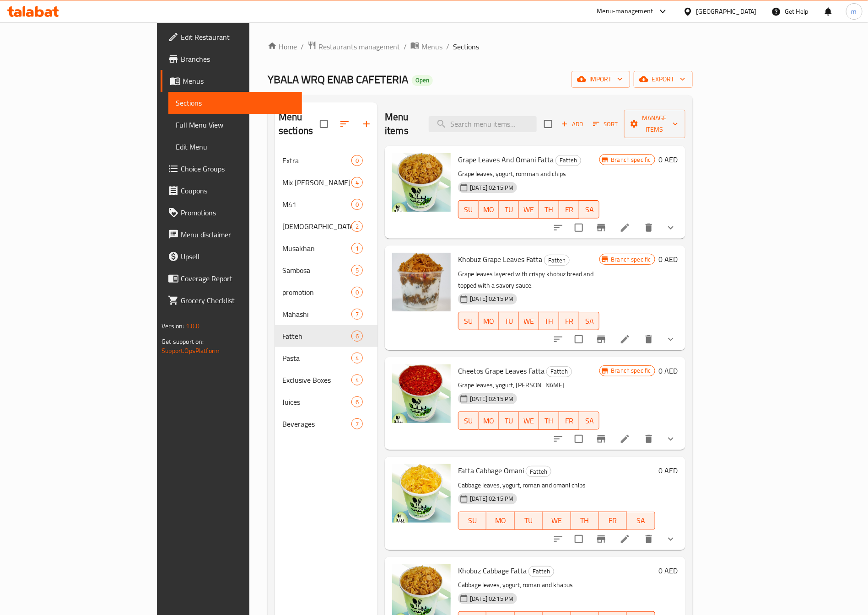
click at [176, 123] on span "Full Menu View" at bounding box center [235, 124] width 119 height 11
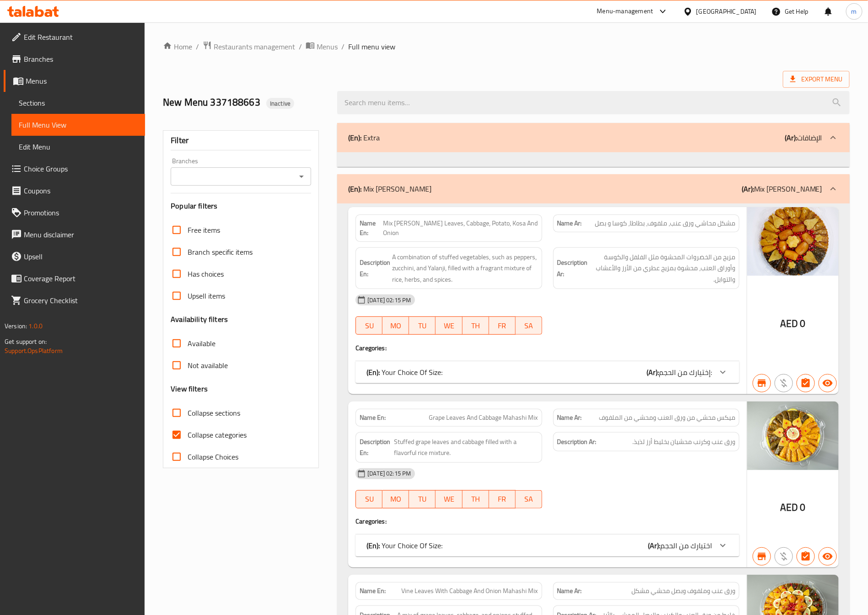
click at [202, 431] on span "Collapse categories" at bounding box center [217, 434] width 59 height 11
click at [188, 431] on input "Collapse categories" at bounding box center [177, 435] width 22 height 22
checkbox input "false"
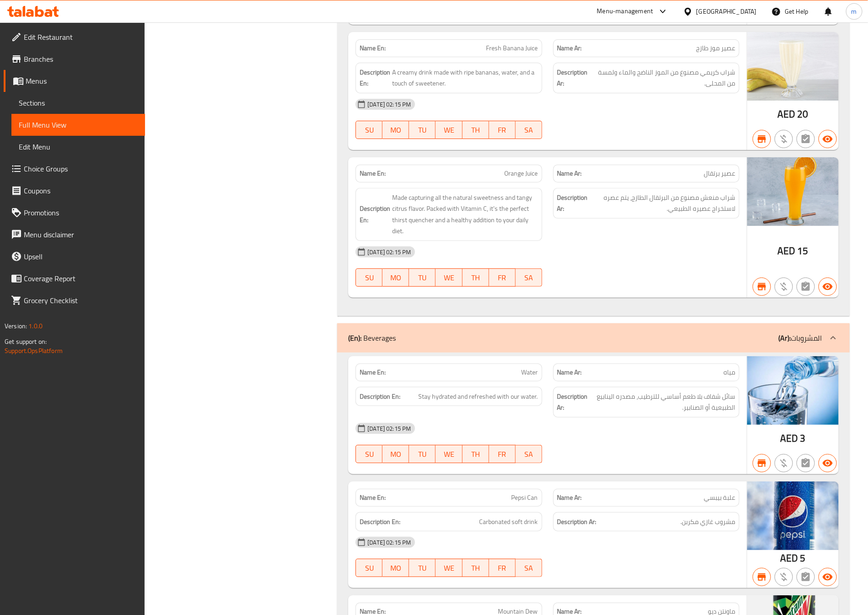
scroll to position [10429, 0]
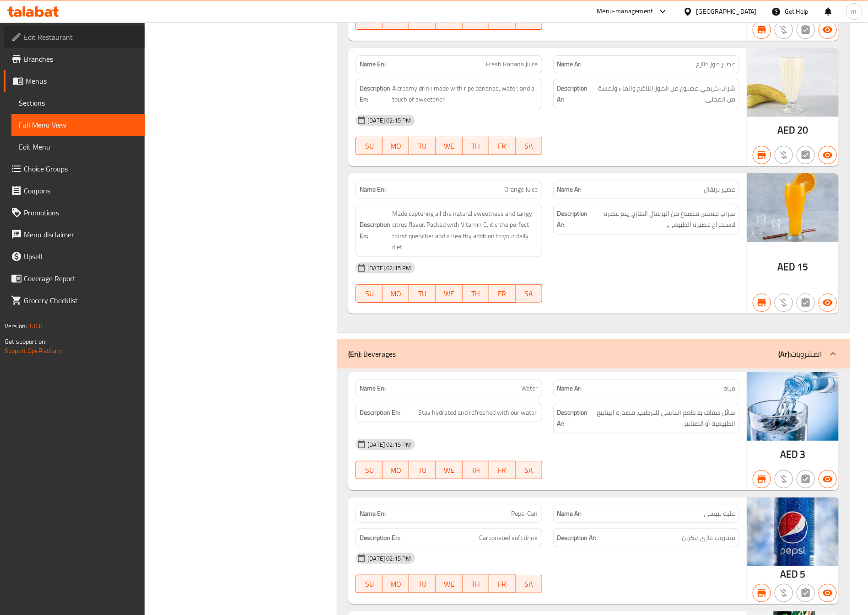
click at [107, 36] on span "Edit Restaurant" at bounding box center [81, 37] width 114 height 11
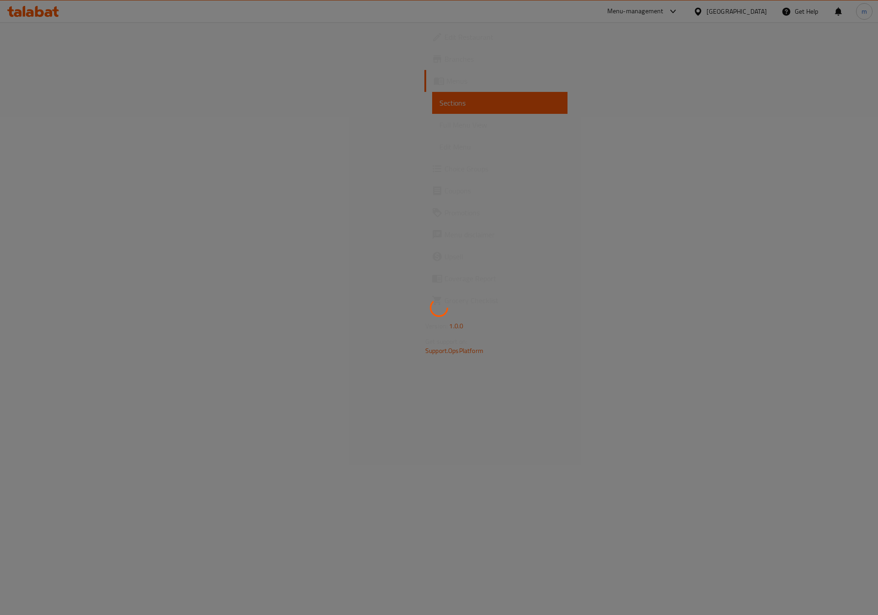
click at [294, 191] on div at bounding box center [439, 307] width 878 height 615
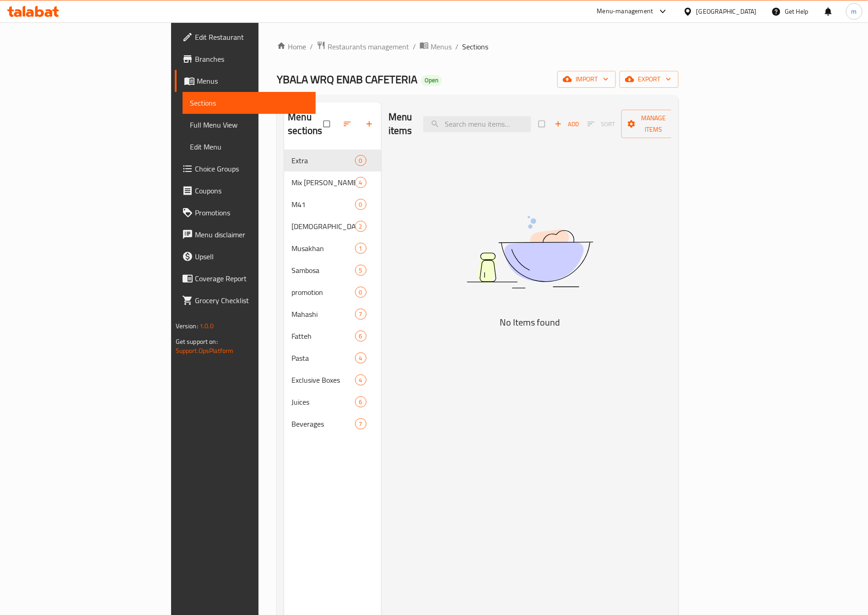
click at [195, 54] on span "Branches" at bounding box center [252, 59] width 114 height 11
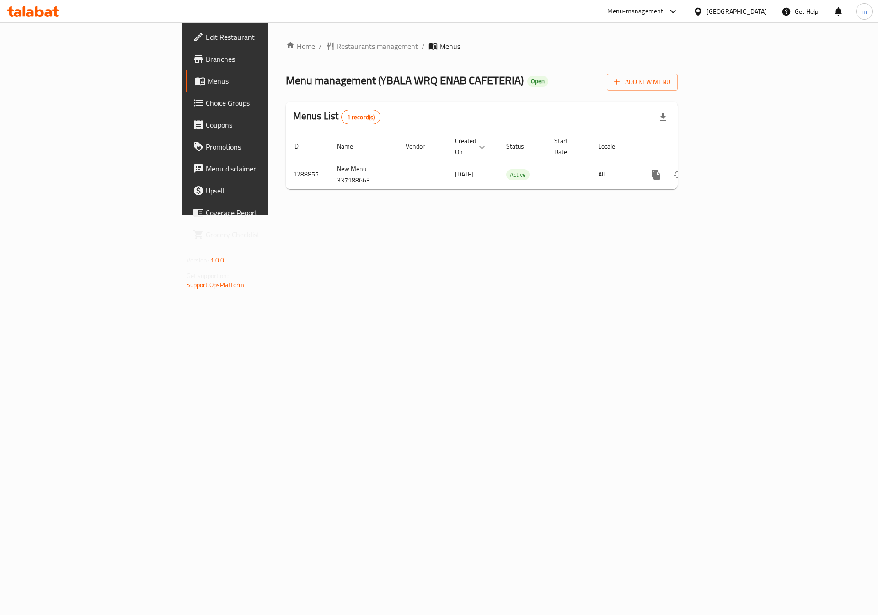
click at [186, 72] on link "Menus" at bounding box center [257, 81] width 143 height 22
click at [186, 50] on link "Branches" at bounding box center [257, 59] width 143 height 22
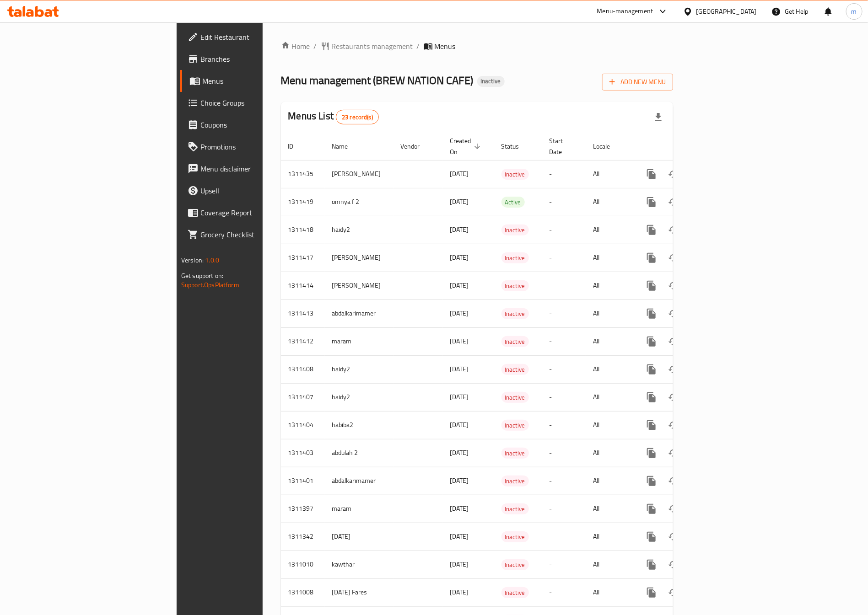
click at [696, 14] on div at bounding box center [689, 11] width 13 height 10
click at [636, 235] on div "[GEOGRAPHIC_DATA]" at bounding box center [658, 240] width 60 height 10
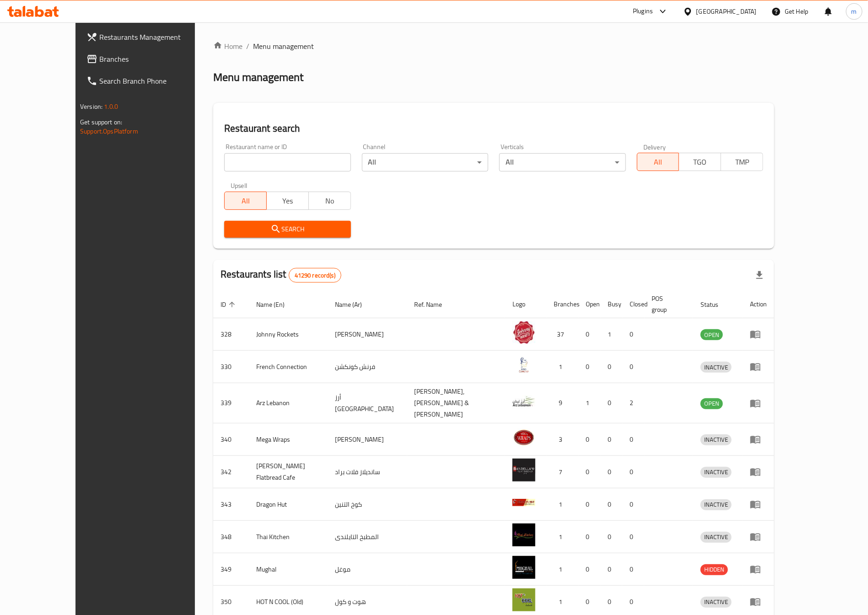
click at [99, 58] on span "Branches" at bounding box center [156, 59] width 114 height 11
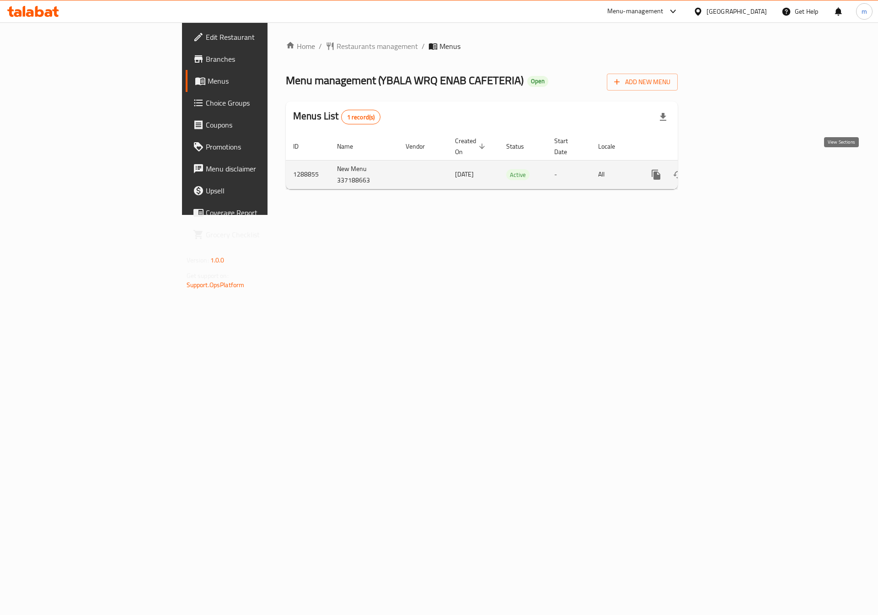
click at [728, 169] on icon "enhanced table" at bounding box center [722, 174] width 11 height 11
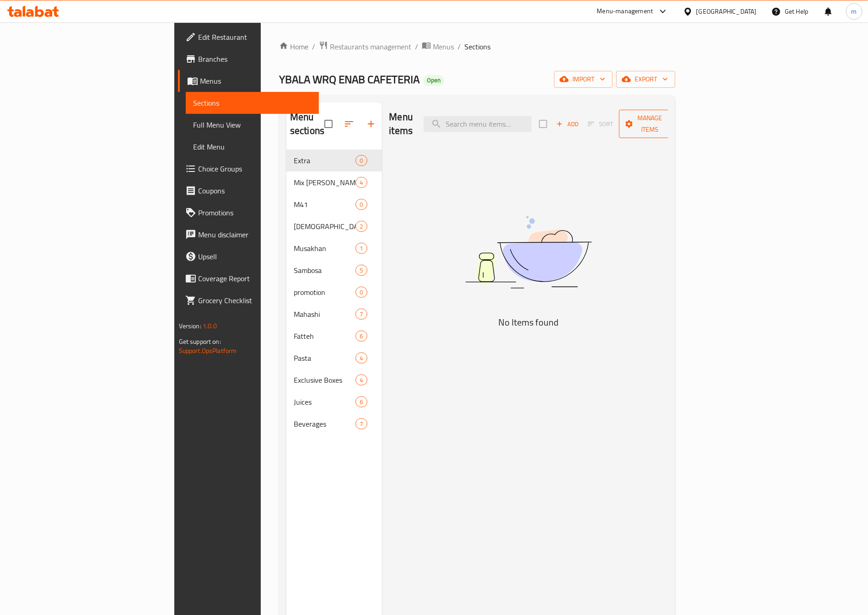
click at [673, 114] on span "Manage items" at bounding box center [649, 124] width 47 height 23
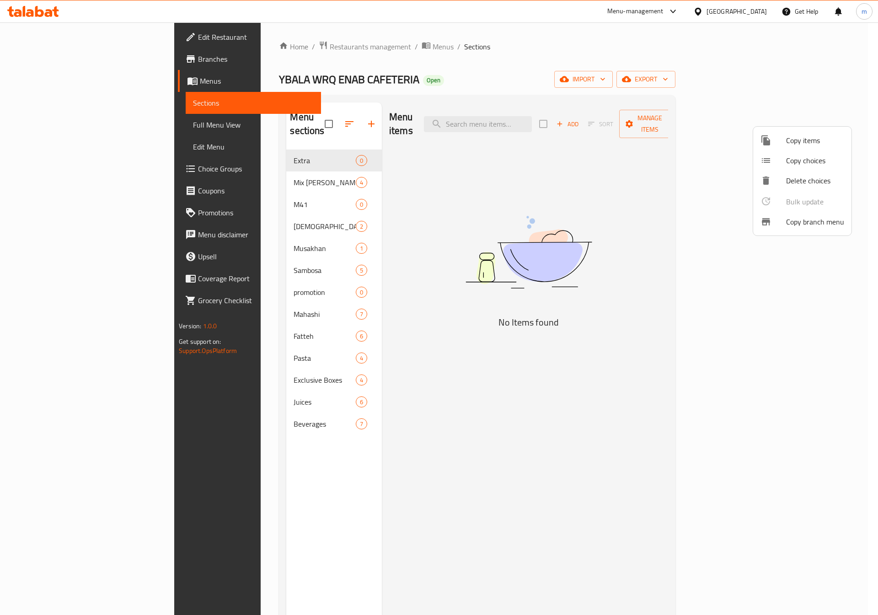
click at [784, 223] on div at bounding box center [774, 221] width 26 height 11
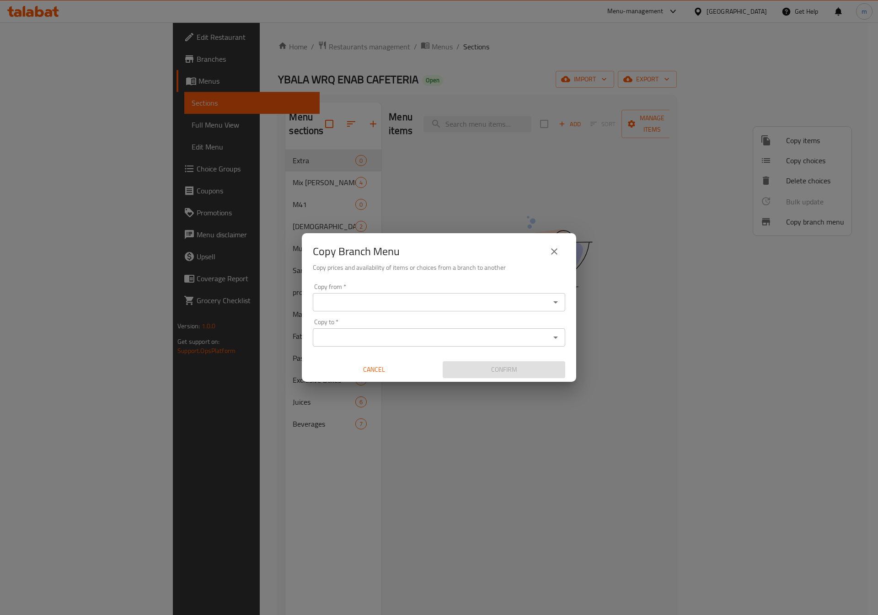
click at [378, 304] on input "Copy from   *" at bounding box center [432, 302] width 232 height 13
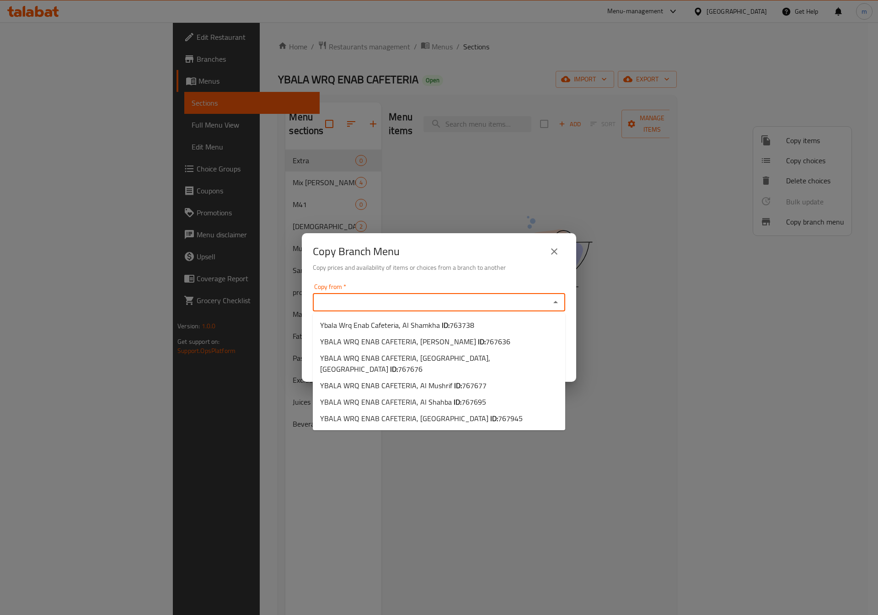
paste input "Ybala Wrq Enab Cafeteria, Al Shamkha"
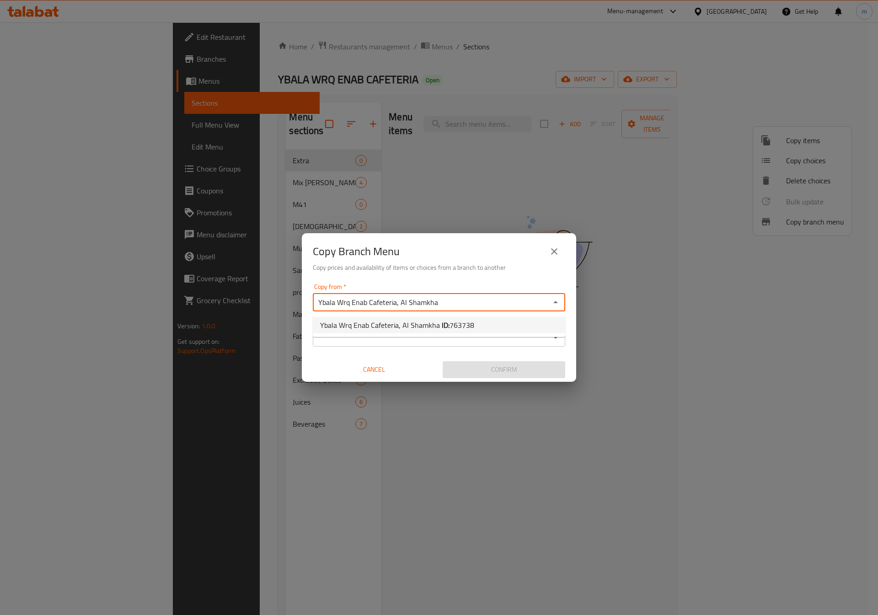
click at [453, 329] on span "763738" at bounding box center [462, 325] width 25 height 14
type input "Ybala Wrq Enab Cafeteria, Al Shamkha"
click at [324, 341] on input "Copy to   *" at bounding box center [432, 337] width 232 height 13
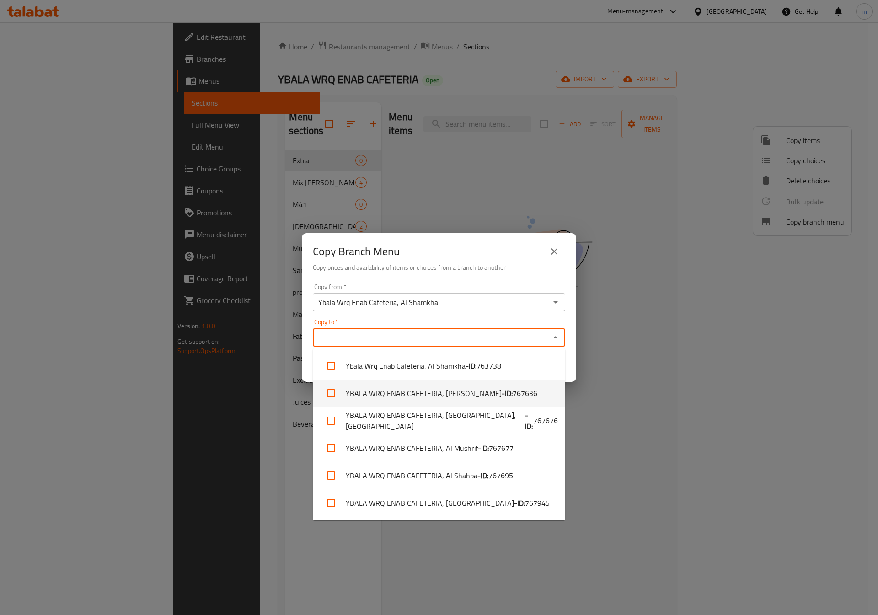
click at [513, 397] on span "767636" at bounding box center [525, 393] width 25 height 11
drag, startPoint x: 492, startPoint y: 394, endPoint x: 533, endPoint y: 394, distance: 41.2
click at [533, 394] on li "YBALA WRQ ENAB CAFETERIA, Al Ameriya - ID: 767636" at bounding box center [439, 393] width 252 height 27
click at [513, 396] on span "767636" at bounding box center [525, 393] width 25 height 11
checkbox input "true"
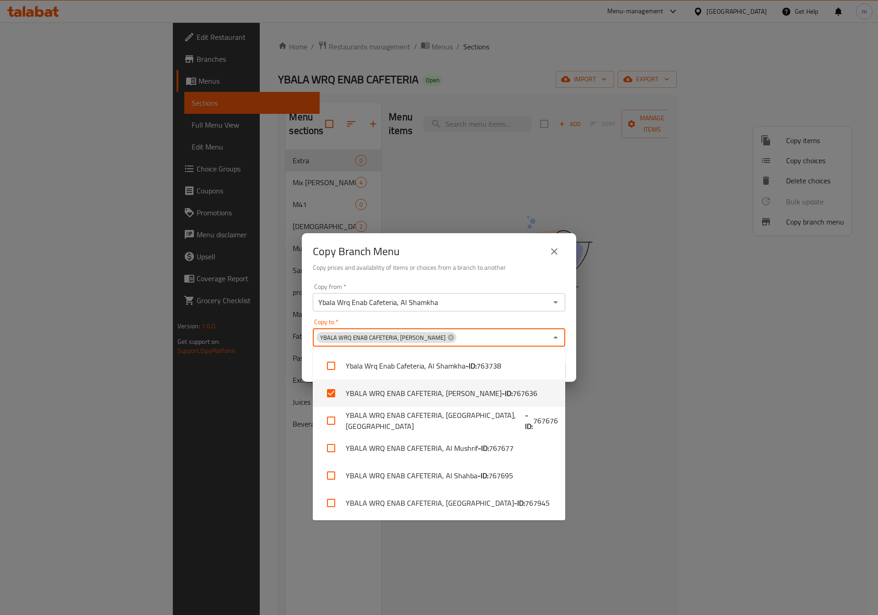
click at [667, 366] on div "Copy Branch Menu Copy prices and availability of items or choices from a branch…" at bounding box center [439, 307] width 878 height 615
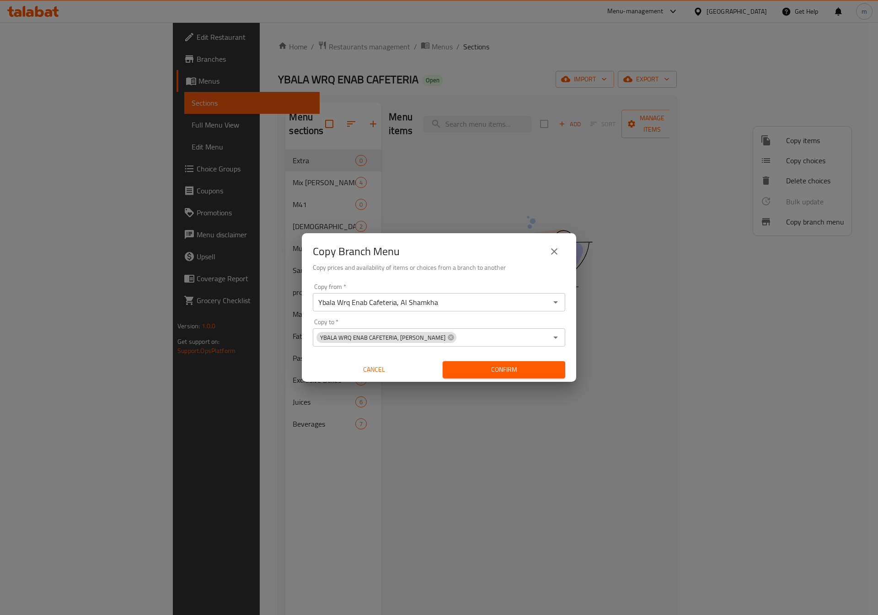
click at [556, 250] on icon "close" at bounding box center [554, 251] width 11 height 11
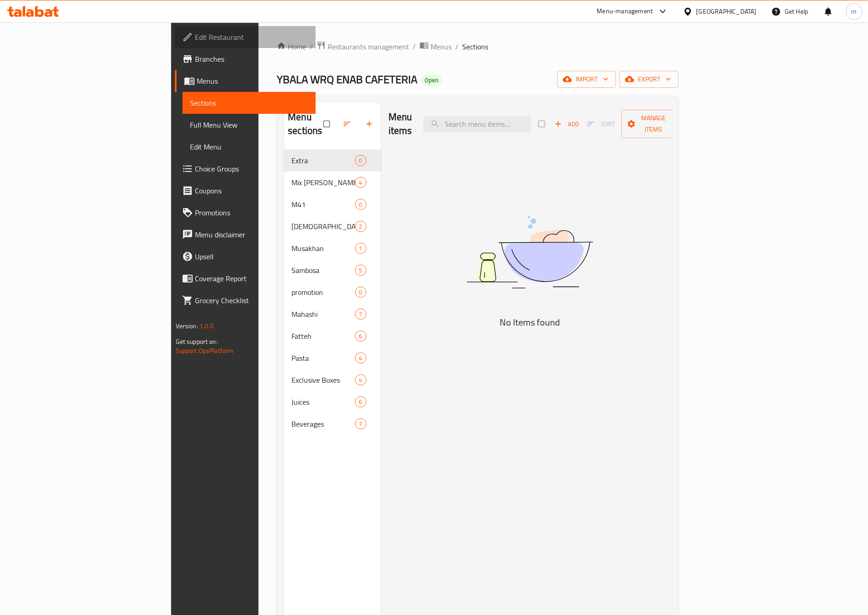
click at [195, 38] on span "Edit Restaurant" at bounding box center [252, 37] width 114 height 11
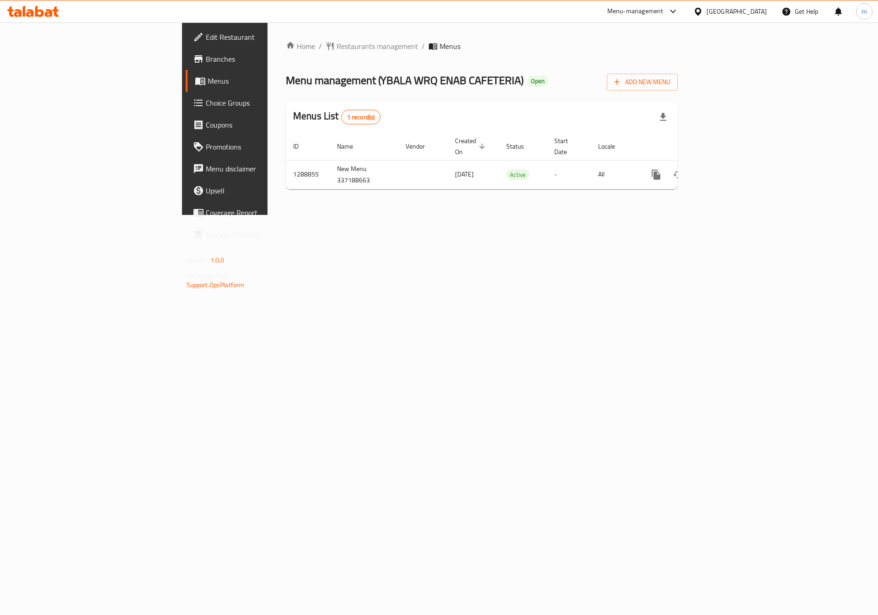
click at [206, 61] on span "Branches" at bounding box center [264, 59] width 116 height 11
